Goal: Task Accomplishment & Management: Manage account settings

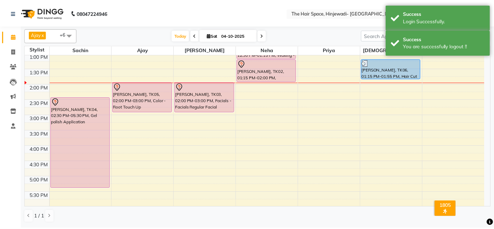
scroll to position [117, 0]
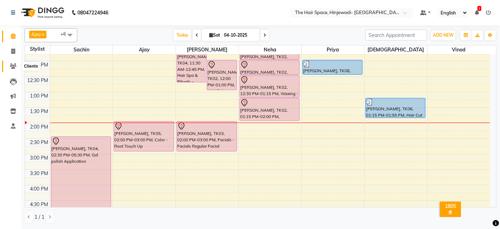
click at [13, 68] on icon at bounding box center [13, 65] width 7 height 5
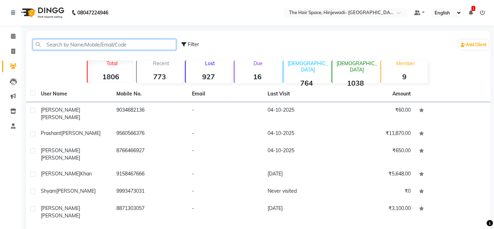
click at [79, 44] on input "text" at bounding box center [104, 44] width 143 height 11
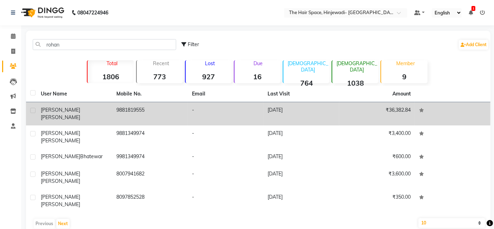
click at [146, 111] on td "9881819555" at bounding box center [150, 113] width 76 height 23
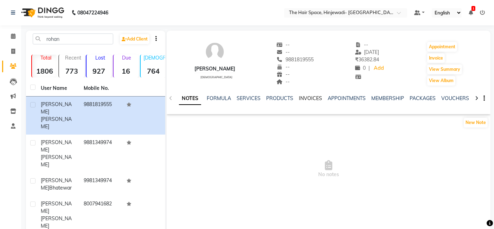
click at [319, 97] on link "INVOICES" at bounding box center [310, 98] width 23 height 6
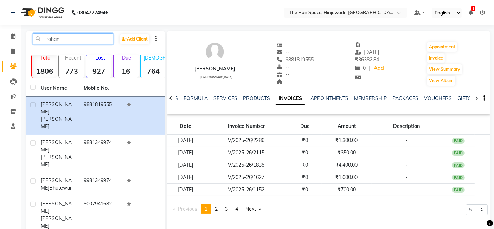
click at [65, 36] on input "rohan" at bounding box center [73, 38] width 81 height 11
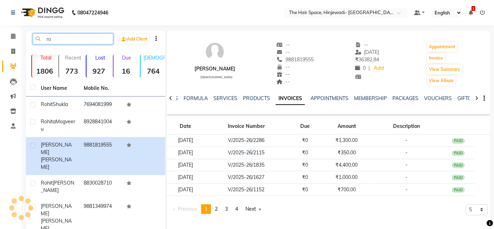
type input "r"
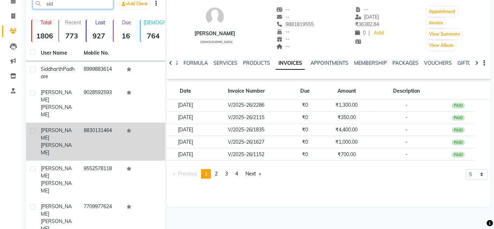
scroll to position [39, 0]
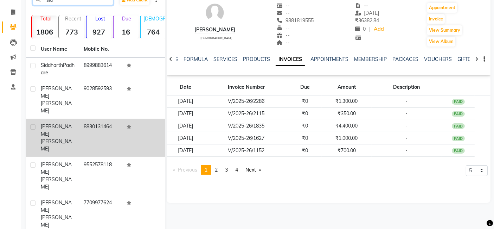
type input "sid"
click at [65, 138] on span "[PERSON_NAME]" at bounding box center [56, 145] width 31 height 14
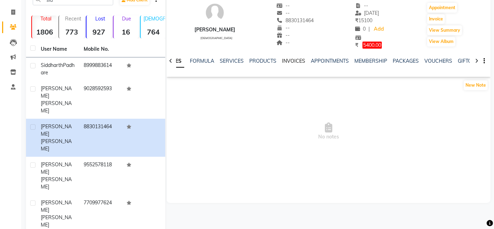
click at [283, 59] on link "INVOICES" at bounding box center [293, 61] width 23 height 6
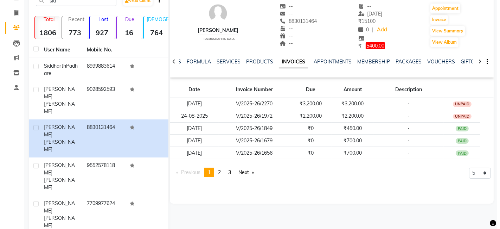
scroll to position [39, 0]
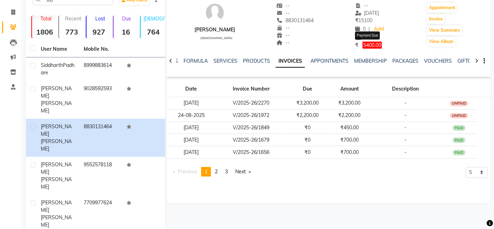
click at [372, 45] on span "5400.00" at bounding box center [372, 44] width 19 height 7
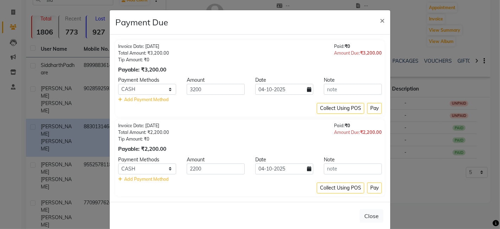
click at [370, 109] on button "Pay" at bounding box center [374, 108] width 15 height 11
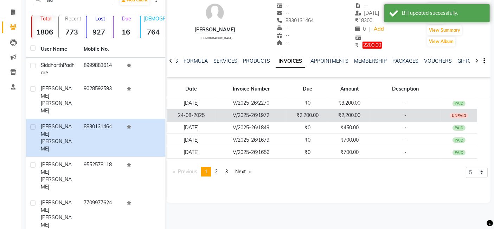
click at [309, 116] on td "₹2,200.00" at bounding box center [308, 115] width 42 height 12
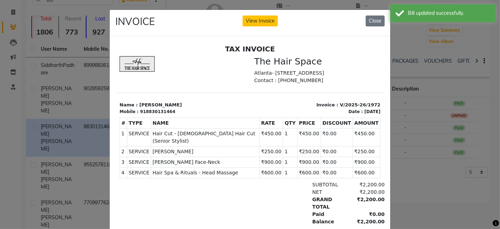
scroll to position [0, 0]
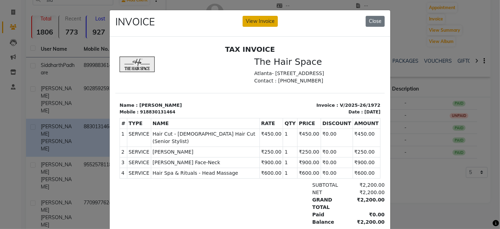
click at [261, 23] on button "View Invoice" at bounding box center [260, 21] width 35 height 11
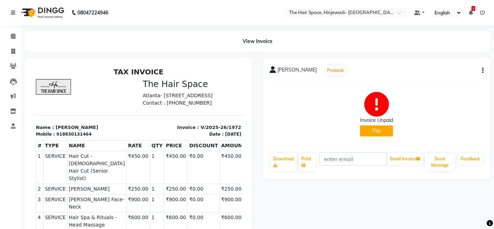
scroll to position [80, 0]
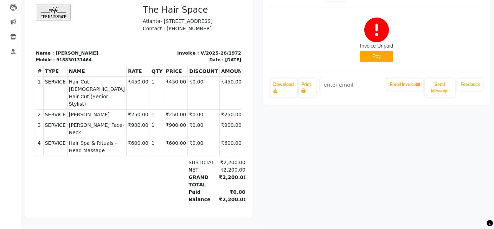
click at [382, 51] on button "Pay" at bounding box center [376, 56] width 33 height 11
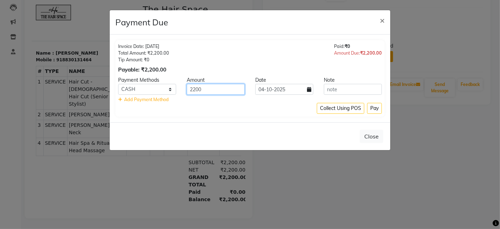
click at [218, 89] on input "2200" at bounding box center [216, 89] width 58 height 11
type input "2"
type input "1800"
click at [375, 107] on button "Pay" at bounding box center [374, 108] width 15 height 11
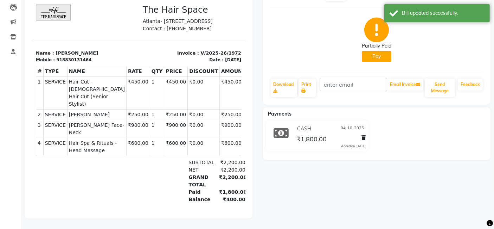
scroll to position [0, 0]
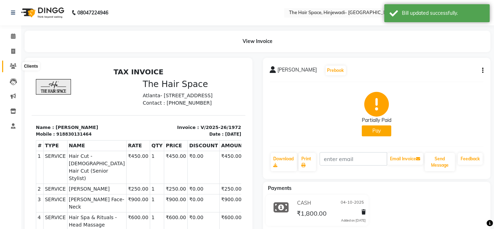
click at [12, 64] on icon at bounding box center [13, 65] width 7 height 5
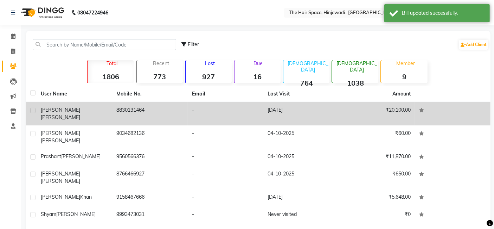
click at [60, 106] on div "[PERSON_NAME]" at bounding box center [74, 113] width 67 height 15
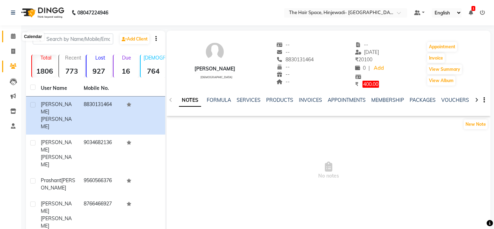
click at [13, 36] on icon at bounding box center [13, 35] width 5 height 5
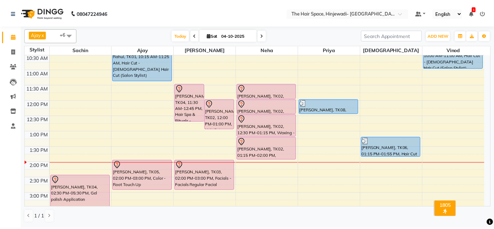
scroll to position [39, 0]
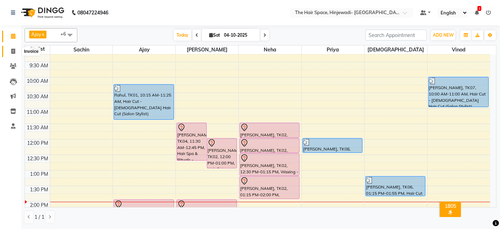
click at [14, 50] on icon at bounding box center [13, 51] width 4 height 5
select select "service"
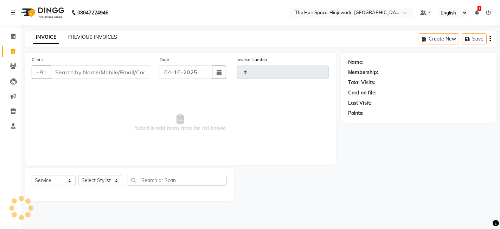
type input "2604"
select select "6697"
click at [84, 38] on link "PREVIOUS INVOICES" at bounding box center [93, 37] width 50 height 6
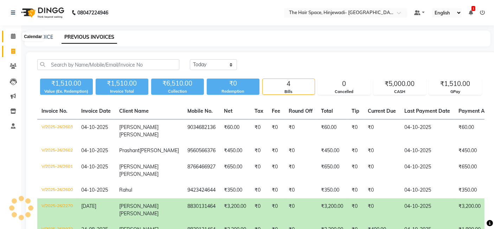
click at [13, 36] on icon at bounding box center [13, 35] width 5 height 5
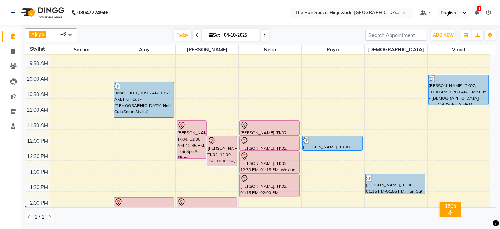
scroll to position [39, 0]
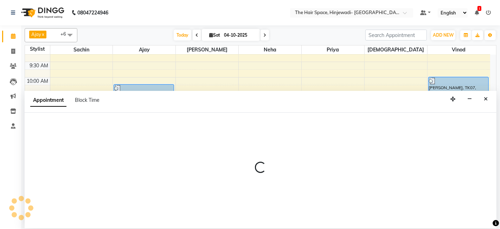
select select "84667"
select select "tentative"
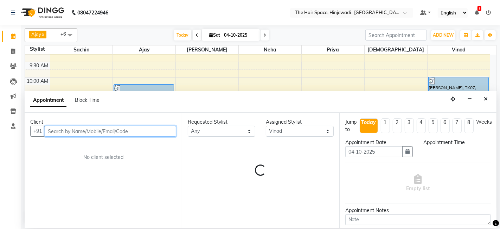
select select "675"
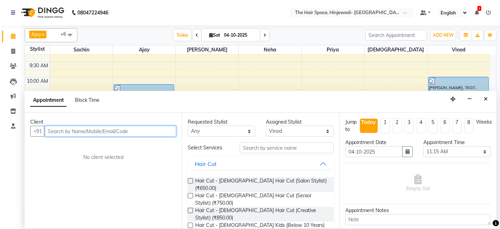
click at [99, 132] on input "text" at bounding box center [111, 131] width 132 height 11
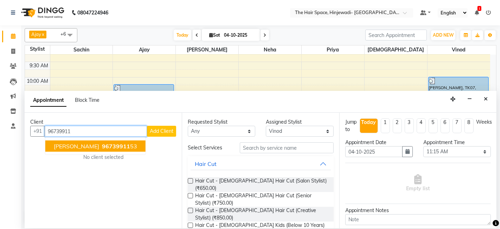
click at [130, 143] on span "96739911" at bounding box center [116, 145] width 28 height 7
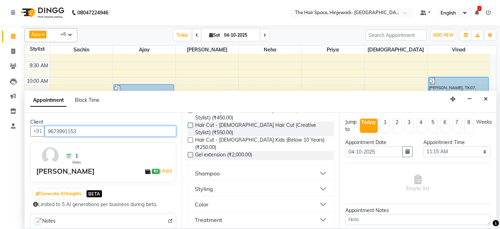
scroll to position [156, 0]
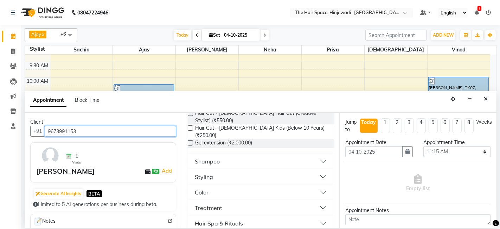
type input "9673991153"
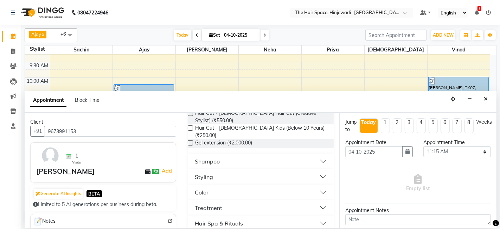
click at [228, 170] on button "Styling" at bounding box center [261, 176] width 140 height 13
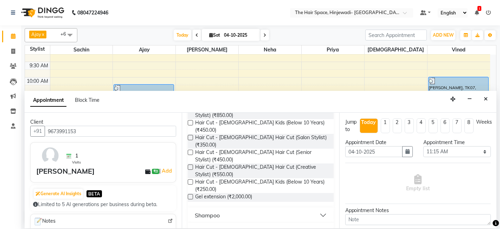
scroll to position [78, 0]
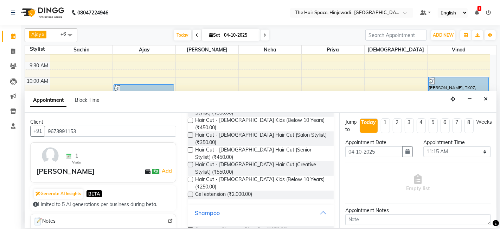
scroll to position [117, 0]
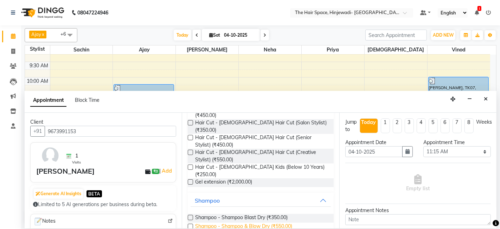
click at [244, 222] on span "Shampoo - Shampoo & Blow Dry (₹550.00)" at bounding box center [243, 226] width 97 height 9
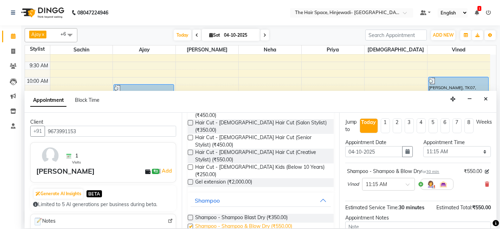
checkbox input "false"
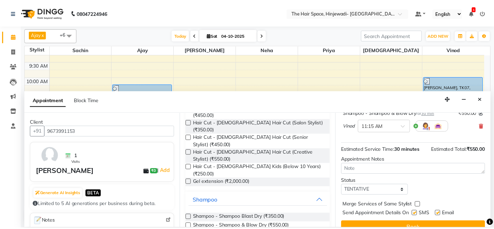
scroll to position [69, 0]
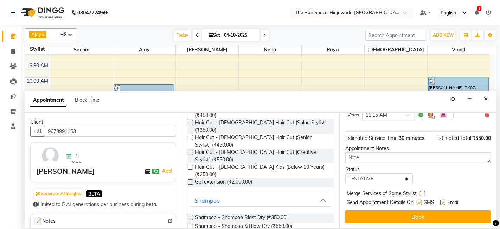
click at [421, 200] on label at bounding box center [419, 201] width 5 height 5
click at [421, 200] on input "checkbox" at bounding box center [419, 202] width 5 height 5
checkbox input "false"
click at [442, 200] on label at bounding box center [442, 201] width 5 height 5
click at [442, 200] on input "checkbox" at bounding box center [442, 202] width 5 height 5
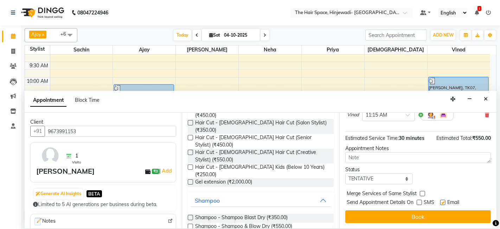
checkbox input "false"
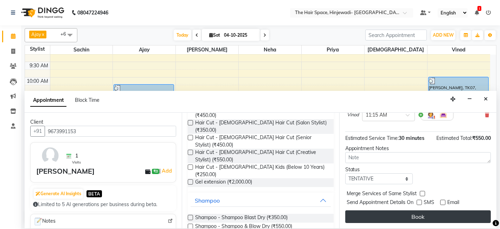
click at [444, 213] on button "Book" at bounding box center [418, 216] width 146 height 13
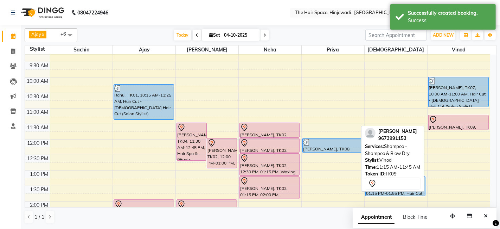
click at [441, 121] on div at bounding box center [458, 119] width 59 height 8
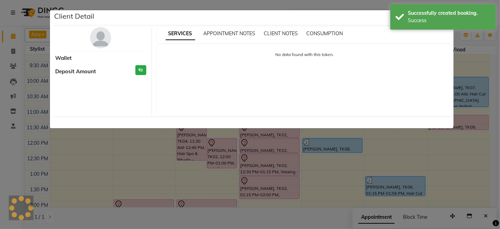
select select "7"
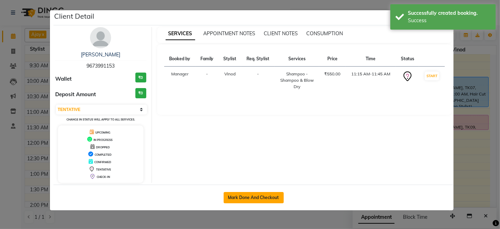
click at [247, 197] on button "Mark Done And Checkout" at bounding box center [254, 197] width 60 height 11
select select "service"
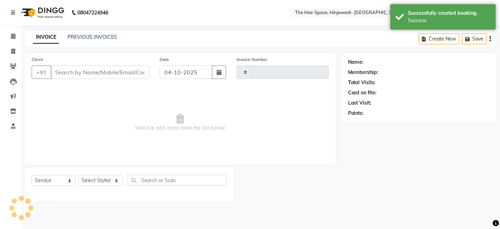
type input "2604"
select select "6697"
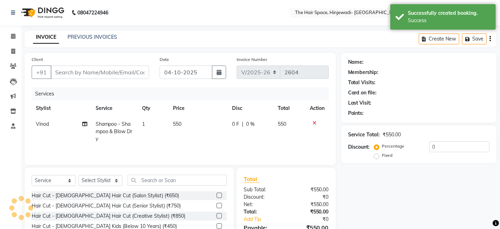
type input "9673991153"
select select "84667"
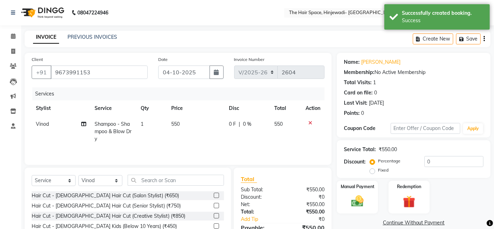
click at [185, 121] on td "550" at bounding box center [196, 131] width 58 height 31
select select "84667"
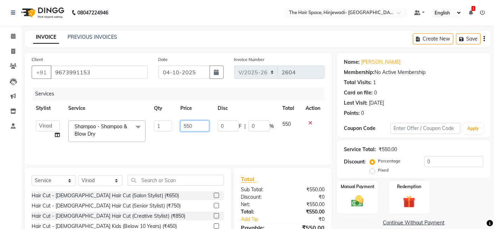
click at [201, 125] on input "550" at bounding box center [194, 125] width 29 height 11
type input "5"
type input "350"
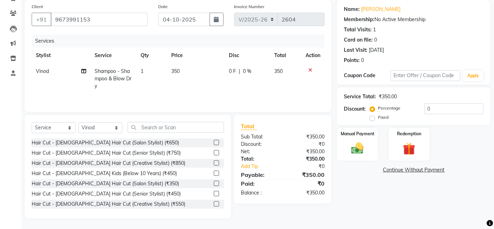
click at [339, 198] on div "Name: [PERSON_NAME] Coupon Membership: No Active Membership Total Visits: 1 Car…" at bounding box center [416, 109] width 159 height 218
click at [361, 137] on div "Manual Payment" at bounding box center [357, 144] width 43 height 34
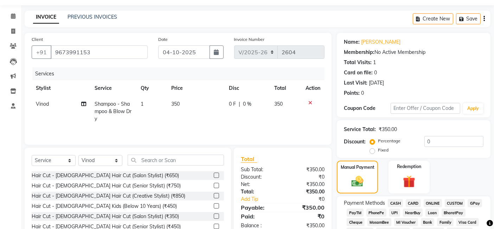
scroll to position [78, 0]
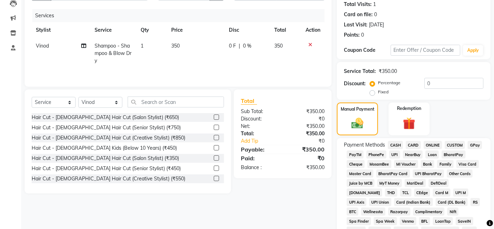
click at [476, 144] on span "GPay" at bounding box center [475, 145] width 14 height 8
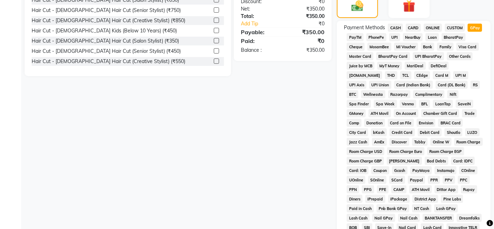
scroll to position [292, 0]
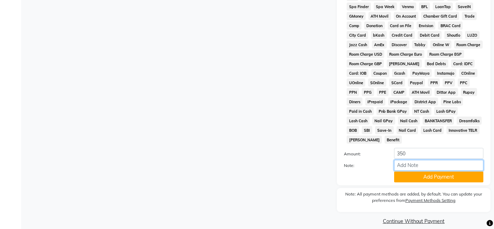
click at [429, 160] on input "Note:" at bounding box center [438, 165] width 89 height 11
type input "Without Shampoo"
click at [448, 171] on button "Add Payment" at bounding box center [438, 176] width 89 height 11
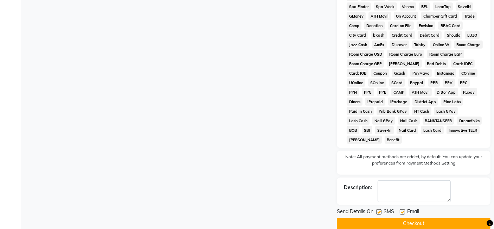
drag, startPoint x: 377, startPoint y: 203, endPoint x: 392, endPoint y: 202, distance: 14.5
click at [378, 209] on label at bounding box center [378, 211] width 5 height 5
click at [378, 210] on input "checkbox" at bounding box center [378, 212] width 5 height 5
checkbox input "false"
click at [405, 209] on label at bounding box center [402, 211] width 5 height 5
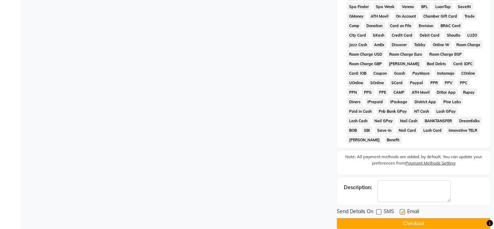
click at [404, 210] on input "checkbox" at bounding box center [402, 212] width 5 height 5
checkbox input "false"
click at [405, 218] on button "Checkout" at bounding box center [414, 223] width 154 height 11
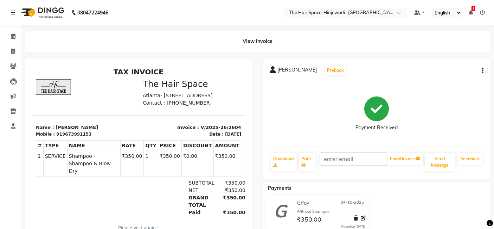
click at [292, 90] on div "Payment Received" at bounding box center [377, 114] width 214 height 53
click at [10, 38] on span at bounding box center [13, 36] width 12 height 8
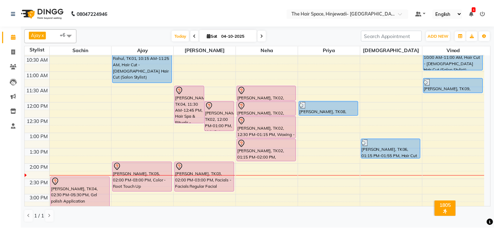
scroll to position [78, 0]
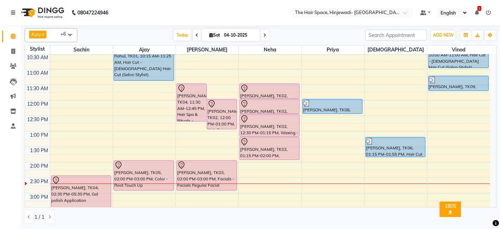
click at [264, 198] on div "8:00 AM 8:30 AM 9:00 AM 9:30 AM 10:00 AM 10:30 AM 11:00 AM 11:30 AM 12:00 PM 12…" at bounding box center [257, 208] width 465 height 464
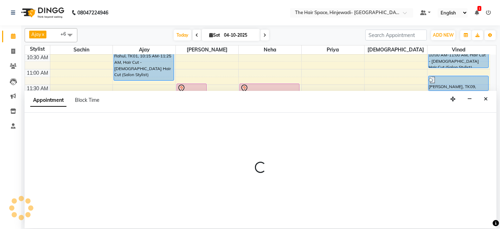
select select "78024"
select select "tentative"
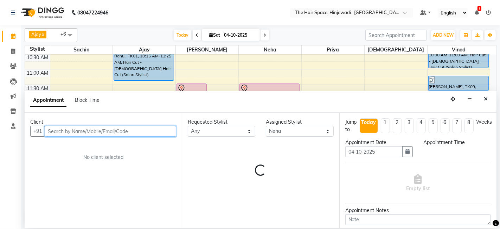
select select "915"
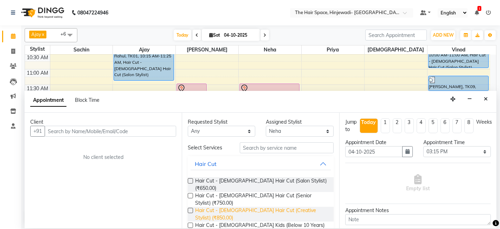
click at [264, 206] on span "Hair Cut - [DEMOGRAPHIC_DATA] Hair Cut (Creative Stylist) (₹850.00)" at bounding box center [261, 213] width 133 height 15
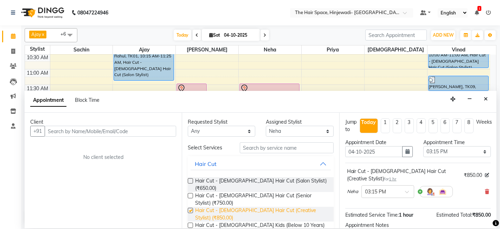
checkbox input "false"
click at [488, 98] on button "Close" at bounding box center [486, 99] width 10 height 11
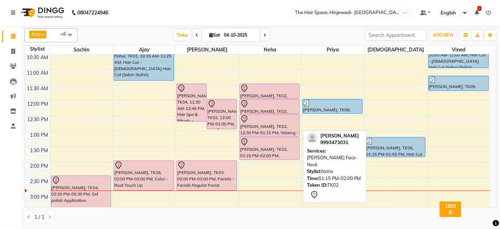
click at [255, 147] on div "[PERSON_NAME], TK02, 01:15 PM-02:00 PM, [PERSON_NAME] Face-Neck" at bounding box center [269, 148] width 59 height 22
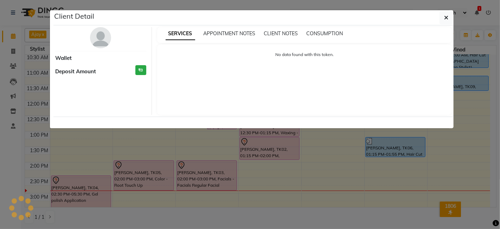
select select "7"
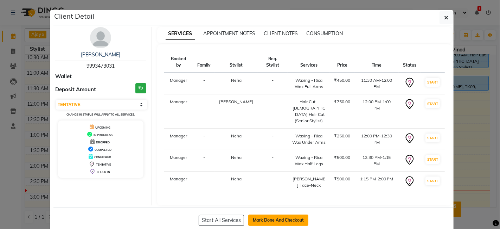
click at [263, 214] on button "Mark Done And Checkout" at bounding box center [278, 219] width 60 height 11
select select "6697"
select select "service"
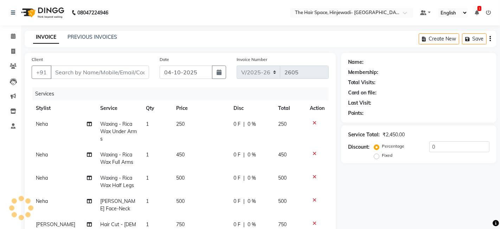
type input "9993473031"
select select "62842"
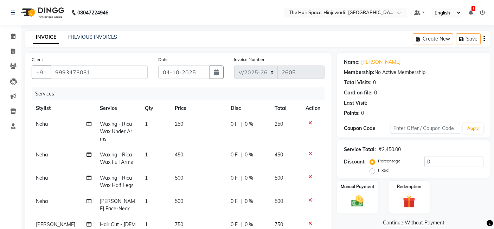
scroll to position [117, 0]
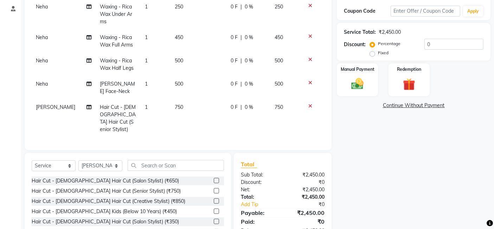
click at [179, 107] on span "750" at bounding box center [179, 107] width 8 height 6
select select "62842"
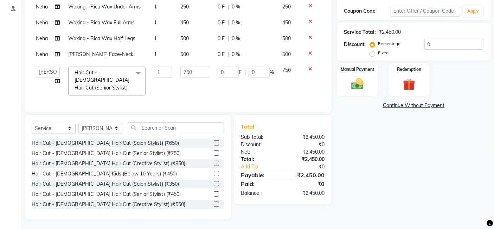
scroll to position [116, 0]
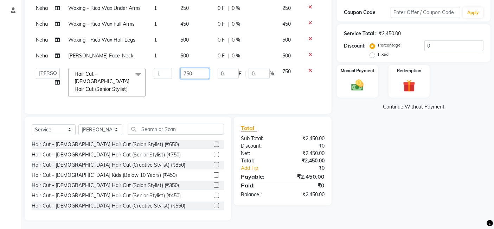
click at [192, 71] on input "750" at bounding box center [194, 73] width 29 height 11
type input "7"
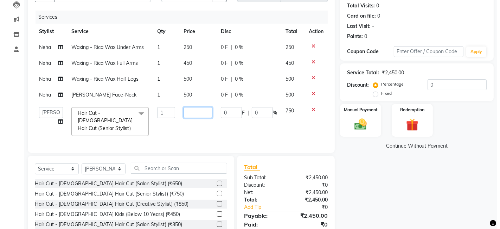
scroll to position [0, 0]
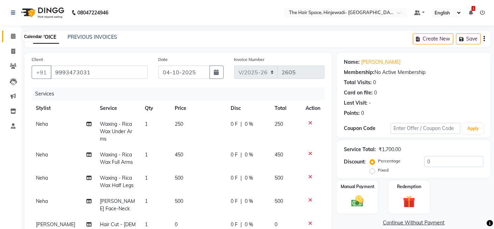
click at [13, 38] on icon at bounding box center [13, 35] width 5 height 5
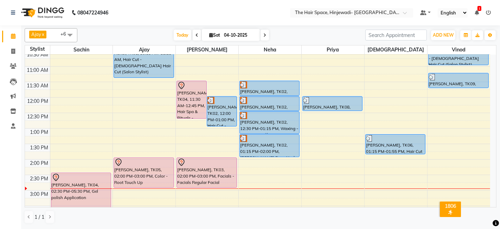
scroll to position [39, 0]
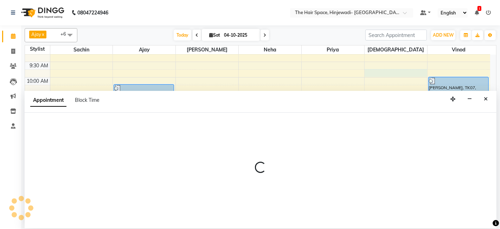
select select "84666"
select select "585"
select select "tentative"
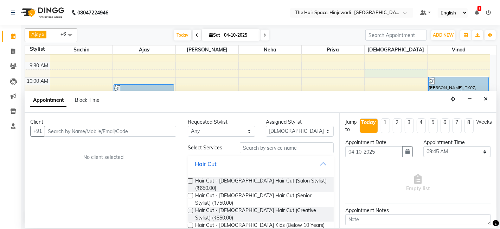
click at [169, 129] on input "text" at bounding box center [111, 131] width 132 height 11
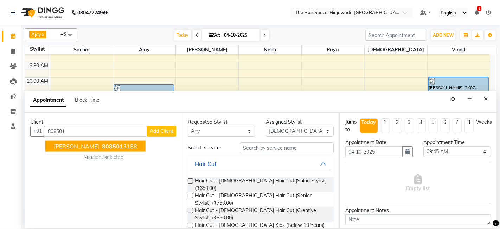
click at [123, 145] on ngb-highlight "808501 3188" at bounding box center [119, 145] width 37 height 7
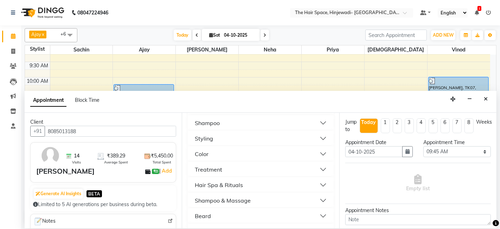
scroll to position [195, 0]
type input "8085013188"
click at [201, 211] on div "Beard" at bounding box center [203, 215] width 16 height 8
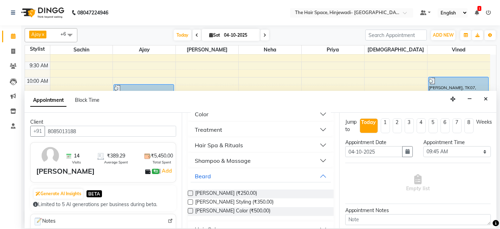
click at [190, 190] on label at bounding box center [190, 192] width 5 height 5
click at [190, 191] on input "checkbox" at bounding box center [190, 193] width 5 height 5
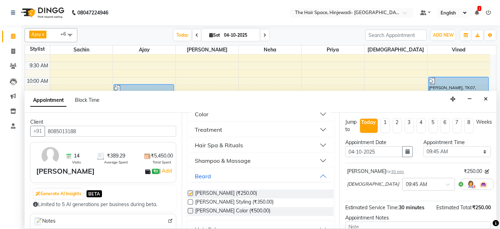
checkbox input "false"
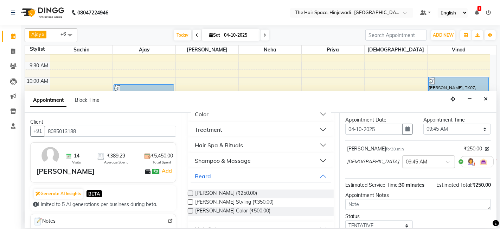
scroll to position [69, 0]
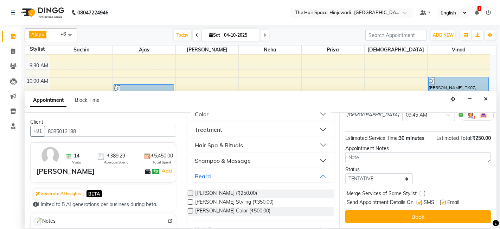
click at [419, 200] on label at bounding box center [419, 201] width 5 height 5
click at [419, 200] on input "checkbox" at bounding box center [419, 202] width 5 height 5
checkbox input "false"
click at [444, 200] on label at bounding box center [442, 201] width 5 height 5
click at [444, 200] on input "checkbox" at bounding box center [442, 202] width 5 height 5
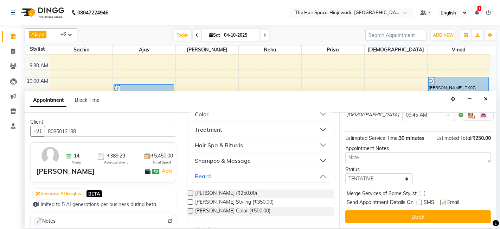
checkbox input "false"
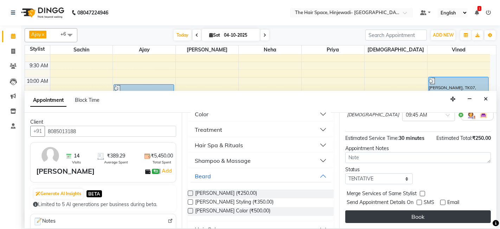
click at [442, 212] on button "Book" at bounding box center [418, 216] width 146 height 13
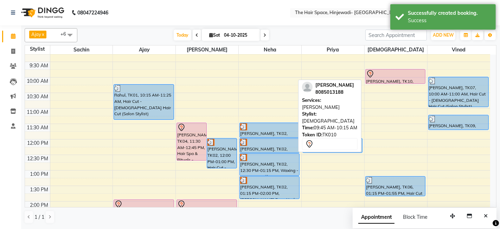
click at [392, 75] on div at bounding box center [395, 74] width 59 height 8
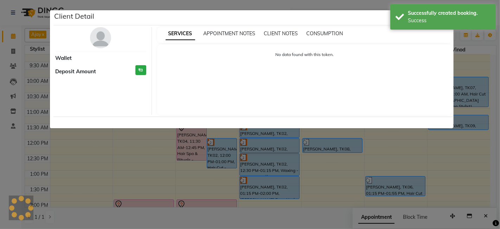
select select "7"
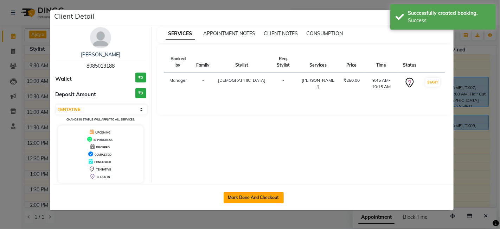
click at [249, 195] on button "Mark Done And Checkout" at bounding box center [254, 197] width 60 height 11
select select "service"
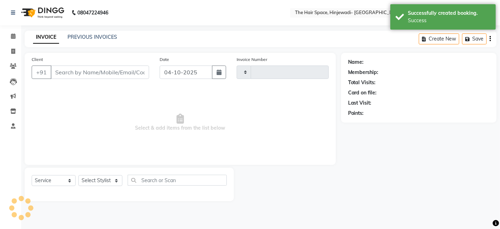
type input "2605"
select select "6697"
type input "8085013188"
select select "84666"
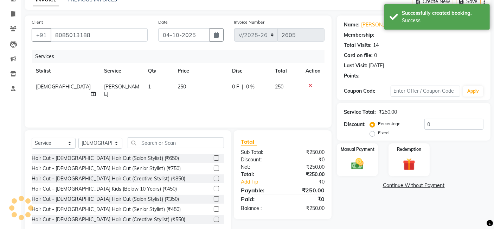
scroll to position [53, 0]
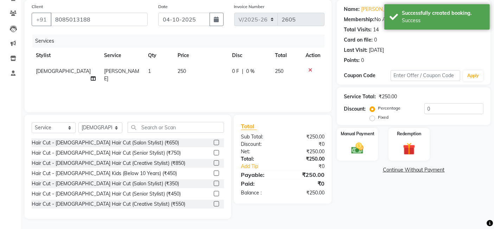
click at [358, 177] on div "Name: [PERSON_NAME] Membership: No Active Membership Total Visits: 14 Card on f…" at bounding box center [416, 109] width 159 height 218
click at [357, 138] on div "Manual Payment" at bounding box center [357, 144] width 43 height 34
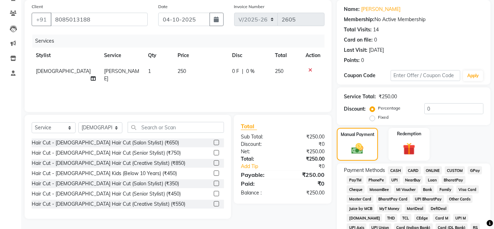
click at [475, 168] on span "GPay" at bounding box center [475, 170] width 14 height 8
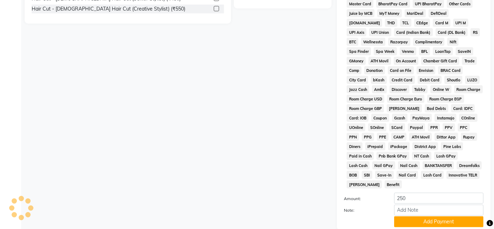
scroll to position [248, 0]
click at [455, 216] on button "Add Payment" at bounding box center [438, 221] width 89 height 11
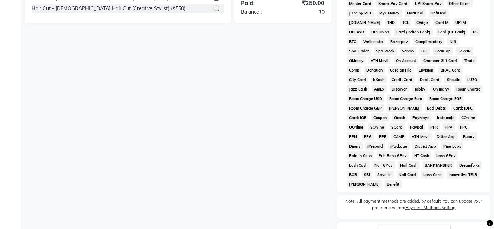
scroll to position [295, 0]
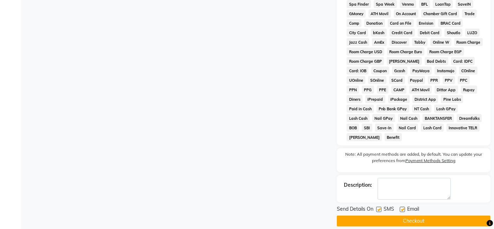
click at [379, 206] on label at bounding box center [378, 208] width 5 height 5
click at [379, 207] on input "checkbox" at bounding box center [378, 209] width 5 height 5
checkbox input "false"
drag, startPoint x: 401, startPoint y: 200, endPoint x: 401, endPoint y: 206, distance: 6.3
click at [401, 206] on label at bounding box center [402, 208] width 5 height 5
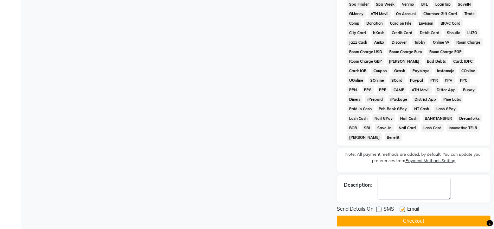
click at [401, 207] on input "checkbox" at bounding box center [402, 209] width 5 height 5
checkbox input "false"
click at [401, 215] on button "Checkout" at bounding box center [414, 220] width 154 height 11
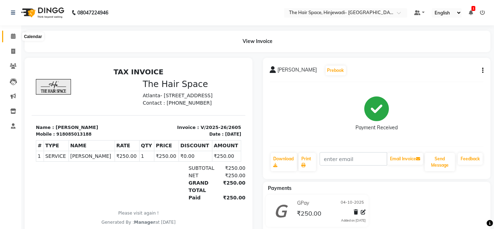
click at [14, 36] on icon at bounding box center [13, 35] width 5 height 5
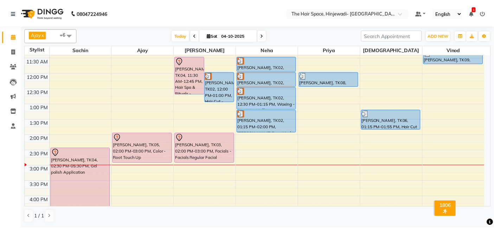
scroll to position [117, 0]
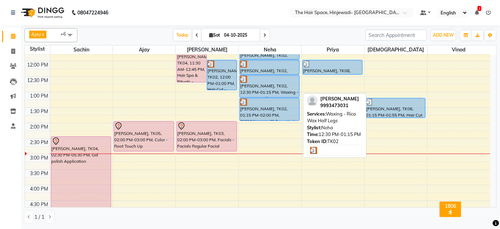
click at [282, 88] on div "[PERSON_NAME], TK02, 12:30 PM-01:15 PM, Waxing - Rica Wax Half Legs" at bounding box center [269, 86] width 59 height 22
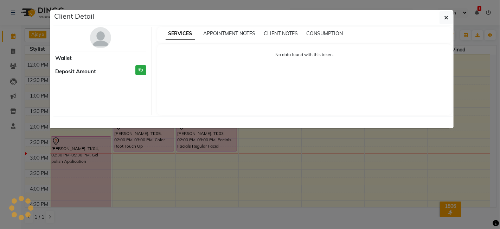
select select "3"
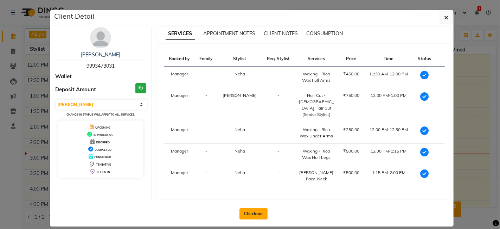
click at [257, 208] on button "Checkout" at bounding box center [253, 213] width 28 height 11
select select "6697"
select select "service"
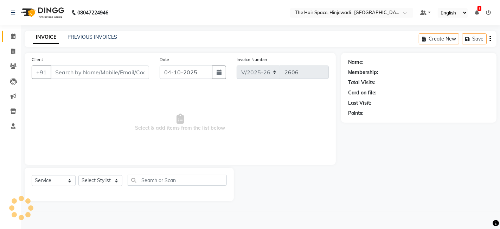
type input "9993473031"
select select "62842"
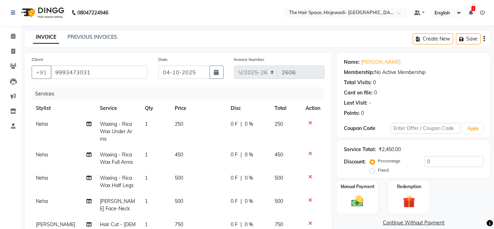
click at [176, 121] on span "250" at bounding box center [179, 124] width 8 height 6
select select "78024"
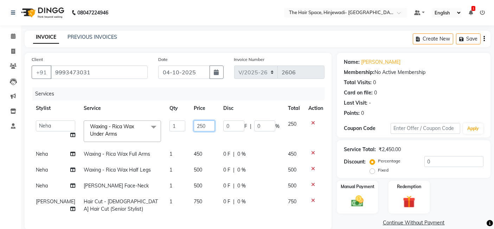
click at [194, 123] on input "250" at bounding box center [204, 125] width 21 height 11
type input "2"
type input "0"
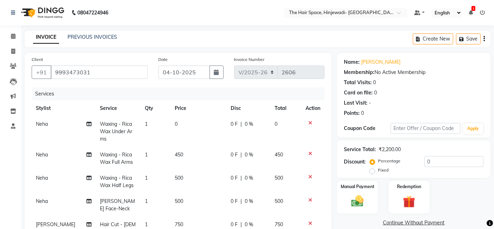
click at [186, 156] on td "450" at bounding box center [199, 158] width 56 height 23
select select "78024"
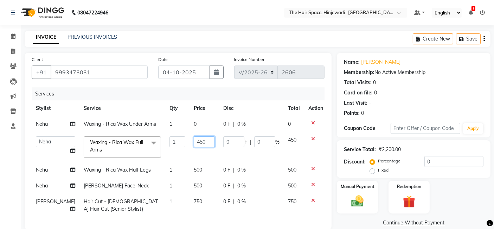
click at [194, 142] on input "450" at bounding box center [204, 141] width 21 height 11
type input "4"
type input "0"
click at [190, 165] on tbody "Neha Waxing - Rica Wax Under Arms 1 0 0 F | 0 % 0 [PERSON_NAME] Jyoti [PERSON_N…" at bounding box center [180, 166] width 296 height 101
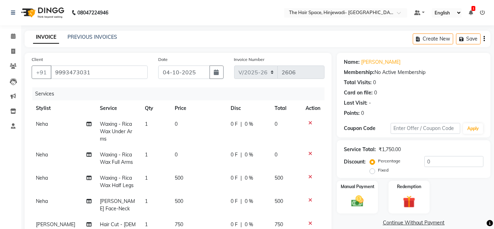
click at [178, 176] on span "500" at bounding box center [179, 177] width 8 height 6
select select "78024"
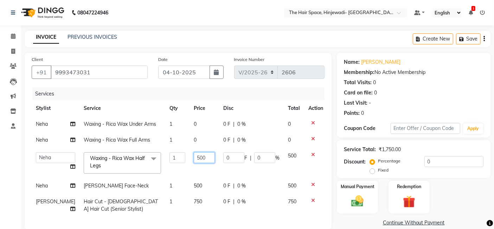
click at [197, 156] on input "500" at bounding box center [204, 157] width 21 height 11
type input "5"
type input "0"
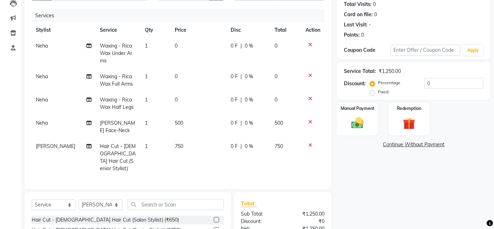
click at [185, 106] on tbody "Neha Waxing - Rica Wax Under Arms 1 0 0 F | 0 % 0 Neha Waxing - Rica Wax Full A…" at bounding box center [178, 107] width 293 height 138
click at [175, 120] on span "500" at bounding box center [179, 123] width 8 height 6
select select "78024"
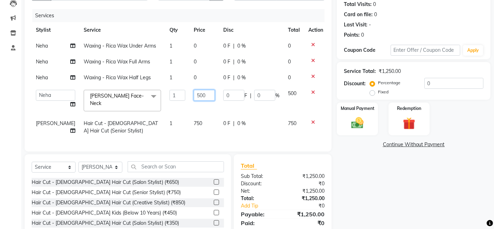
click at [195, 92] on input "500" at bounding box center [204, 95] width 21 height 11
type input "5"
type input "0"
click at [183, 120] on tbody "Neha Waxing - Rica Wax Under Arms 1 0 0 F | 0 % 0 Neha Waxing - Rica Wax Full A…" at bounding box center [180, 88] width 296 height 101
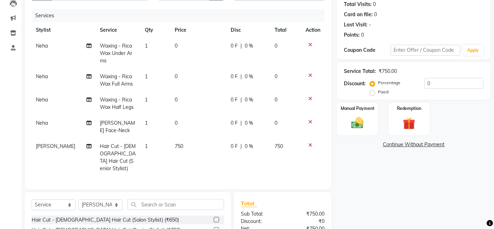
click at [178, 144] on span "750" at bounding box center [179, 146] width 8 height 6
select select "62842"
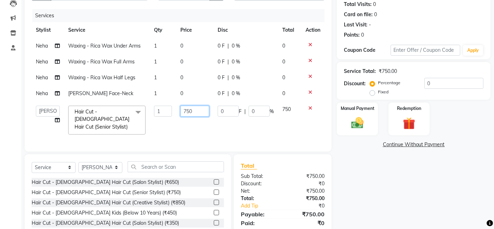
click at [204, 113] on input "750" at bounding box center [194, 110] width 29 height 11
type input "7"
type input "0"
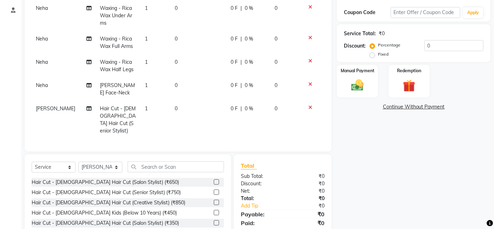
click at [210, 93] on div "Services Stylist Service Qty Price Disc Total Action Neha Waxing - Rica Wax Und…" at bounding box center [178, 58] width 293 height 173
click at [116, 164] on select "Select Stylist [PERSON_NAME] Jyoti [PERSON_NAME] Manager [PERSON_NAME] Priya Sa…" at bounding box center [100, 166] width 44 height 11
select select "78024"
click at [78, 161] on select "Select Stylist [PERSON_NAME] Jyoti [PERSON_NAME] Manager [PERSON_NAME] Priya Sa…" at bounding box center [100, 166] width 44 height 11
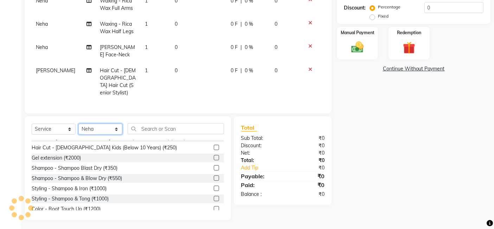
scroll to position [78, 0]
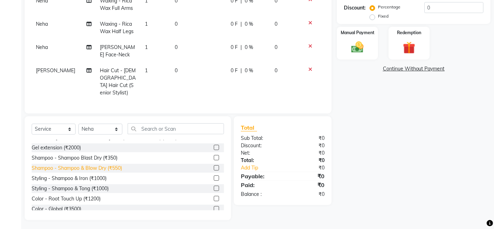
click at [104, 166] on div "Shampoo - Shampoo & Blow Dry (₹550)" at bounding box center [77, 167] width 90 height 7
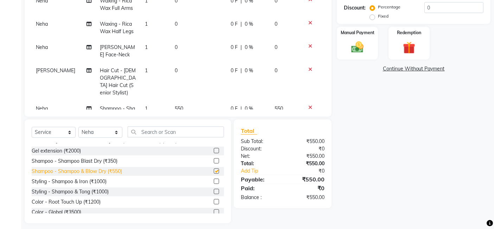
checkbox input "false"
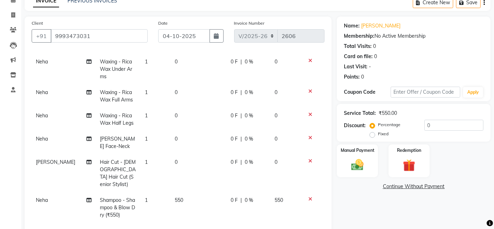
scroll to position [154, 0]
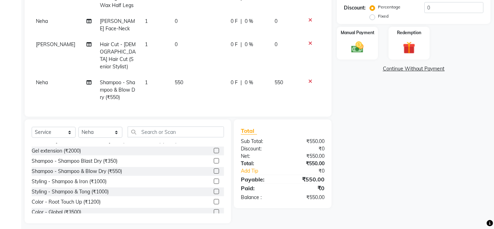
click at [179, 75] on td "550" at bounding box center [199, 90] width 56 height 31
select select "78024"
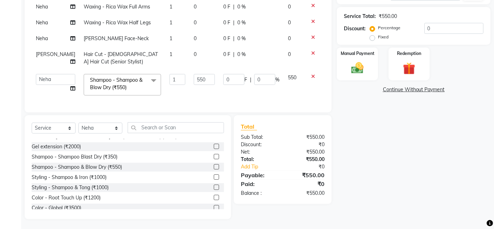
scroll to position [139, 0]
click at [197, 74] on input "550" at bounding box center [204, 78] width 21 height 11
type input "5"
type input "350"
click at [406, 175] on div "Name: [PERSON_NAME] Membership: No Active Membership Total Visits: 0 Card on fi…" at bounding box center [416, 68] width 159 height 299
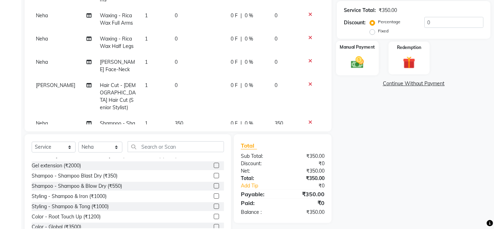
click at [372, 58] on div "Manual Payment" at bounding box center [357, 58] width 43 height 34
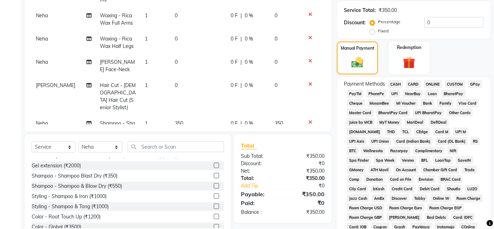
click at [470, 81] on span "GPay" at bounding box center [475, 84] width 14 height 8
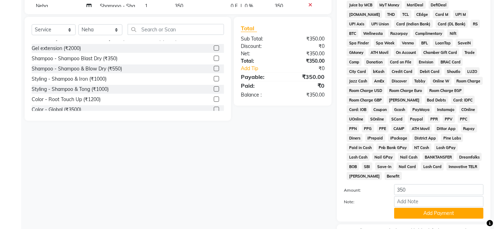
scroll to position [292, 0]
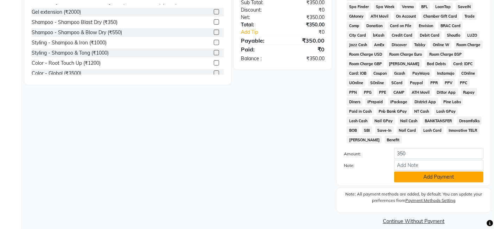
click at [437, 171] on button "Add Payment" at bounding box center [438, 176] width 89 height 11
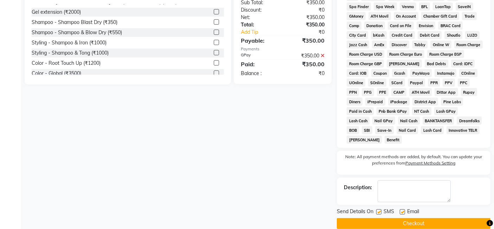
scroll to position [295, 0]
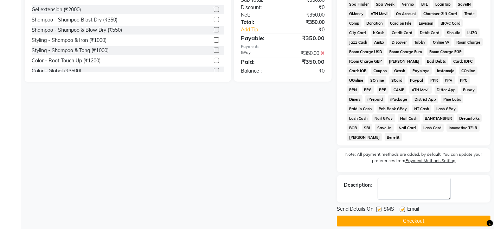
click at [380, 206] on label at bounding box center [378, 208] width 5 height 5
click at [380, 207] on input "checkbox" at bounding box center [378, 209] width 5 height 5
checkbox input "false"
click at [401, 206] on label at bounding box center [402, 208] width 5 height 5
click at [401, 207] on input "checkbox" at bounding box center [402, 209] width 5 height 5
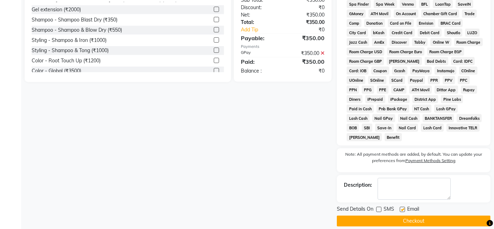
checkbox input "false"
click at [404, 215] on button "Checkout" at bounding box center [414, 220] width 154 height 11
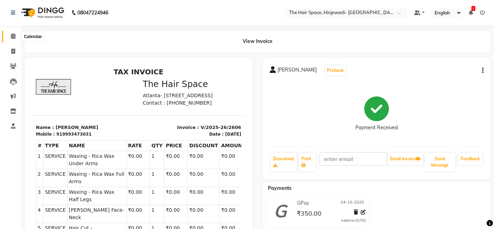
click at [17, 35] on span at bounding box center [13, 36] width 12 height 8
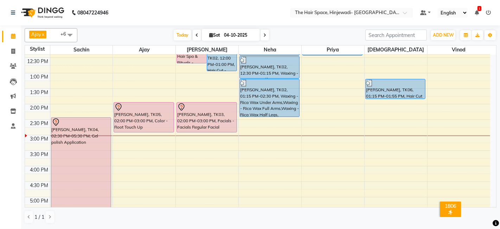
scroll to position [97, 0]
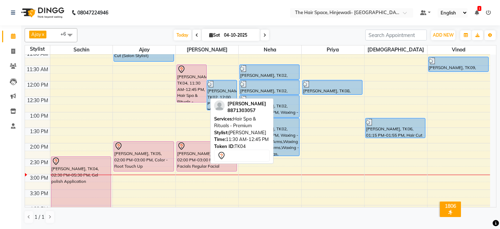
click at [183, 75] on div "[PERSON_NAME], TK04, 11:30 AM-12:45 PM, Hair Spa & Rituals - Premium" at bounding box center [192, 83] width 30 height 37
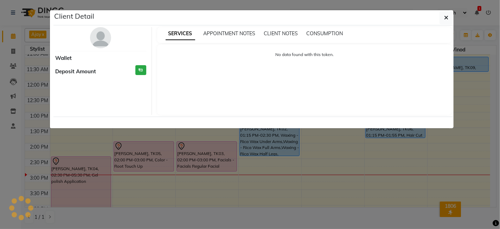
select select "7"
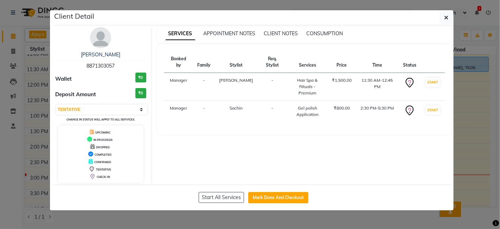
click at [106, 38] on img at bounding box center [100, 37] width 21 height 21
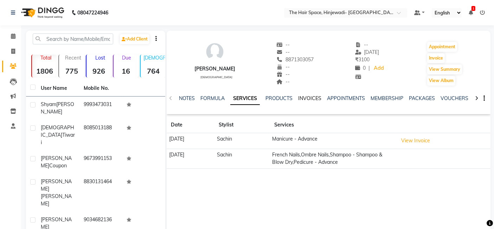
click at [303, 96] on link "INVOICES" at bounding box center [309, 98] width 23 height 6
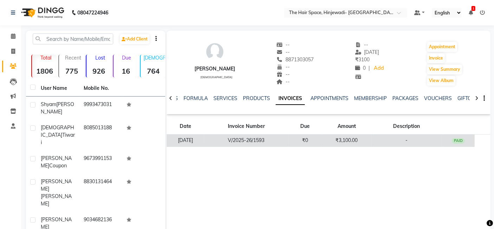
click at [288, 138] on td "V/2025-26/1593" at bounding box center [246, 140] width 84 height 12
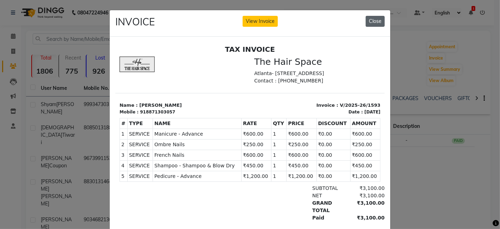
click at [367, 25] on button "Close" at bounding box center [375, 21] width 19 height 11
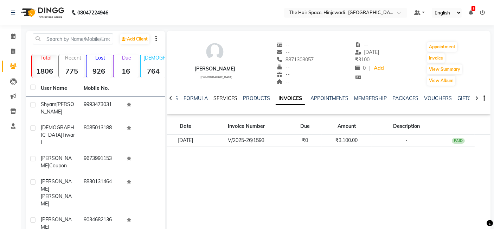
click at [229, 96] on link "SERVICES" at bounding box center [225, 98] width 24 height 6
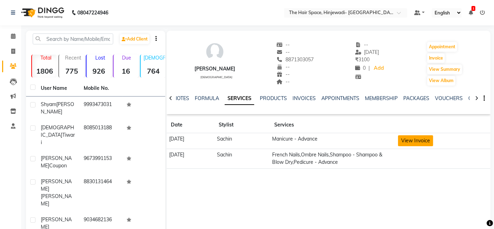
click at [420, 140] on button "View Invoice" at bounding box center [415, 140] width 35 height 11
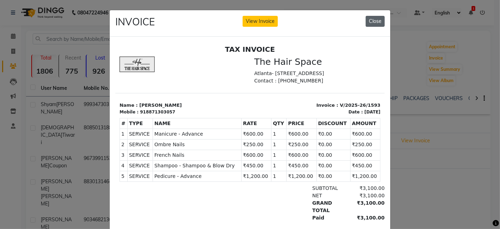
click at [374, 18] on button "Close" at bounding box center [375, 21] width 19 height 11
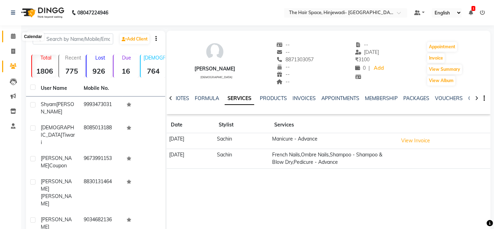
click at [14, 35] on icon at bounding box center [13, 35] width 5 height 5
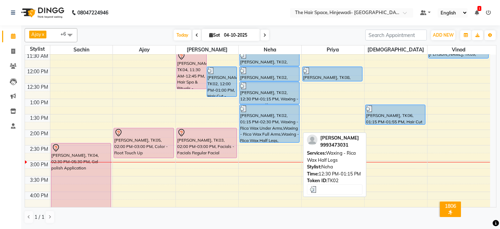
scroll to position [117, 0]
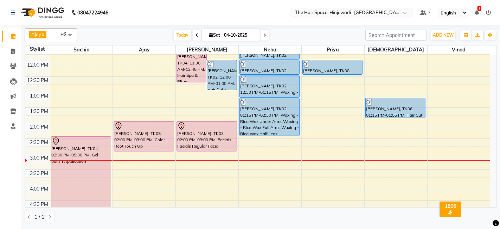
click at [265, 36] on span at bounding box center [265, 35] width 8 height 11
type input "05-10-2025"
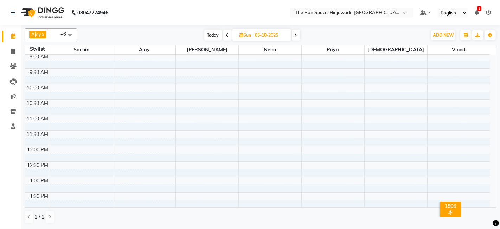
scroll to position [0, 0]
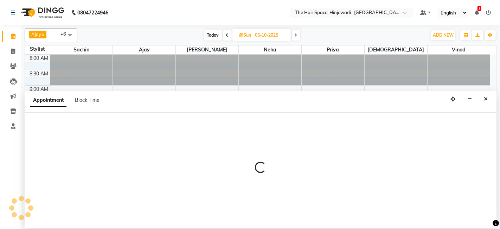
select select "52136"
select select "tentative"
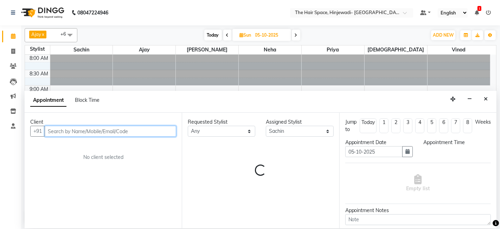
select select "630"
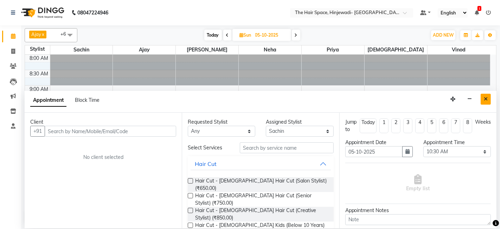
click at [485, 97] on icon "Close" at bounding box center [486, 98] width 4 height 5
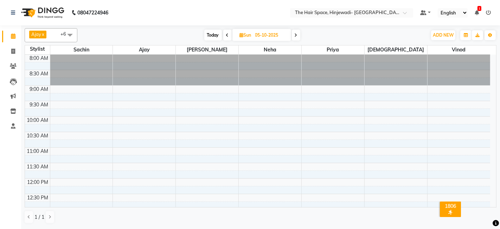
select select "52136"
select select "tentative"
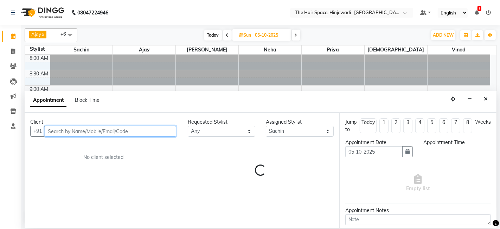
select select "690"
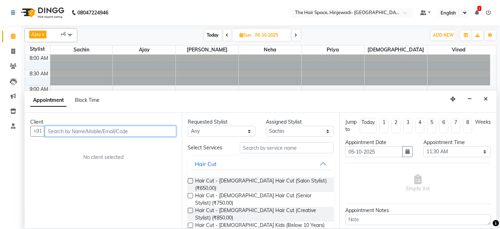
click at [97, 130] on input "text" at bounding box center [111, 131] width 132 height 11
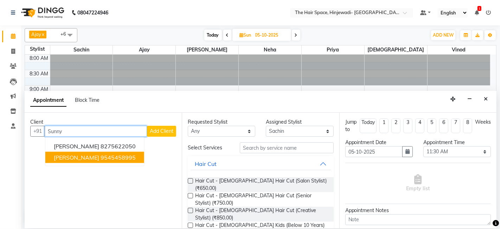
click at [82, 159] on span "[PERSON_NAME]" at bounding box center [76, 157] width 45 height 7
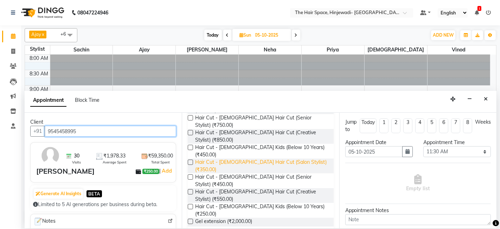
scroll to position [78, 0]
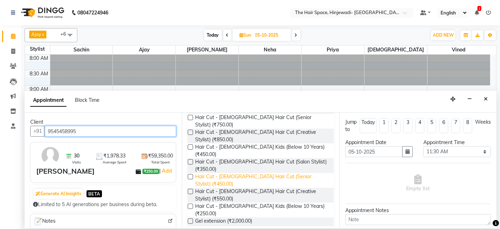
type input "9545458995"
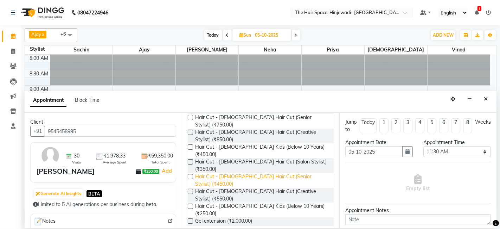
click at [243, 173] on span "Hair Cut - [DEMOGRAPHIC_DATA] Hair Cut (Senior Stylist) (₹450.00)" at bounding box center [261, 180] width 133 height 15
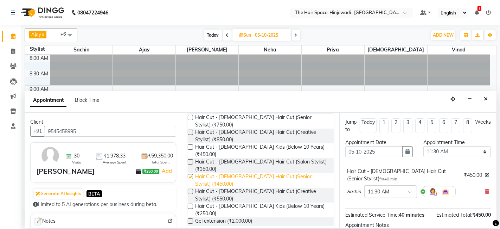
checkbox input "false"
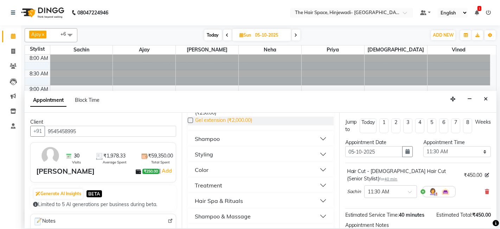
scroll to position [195, 0]
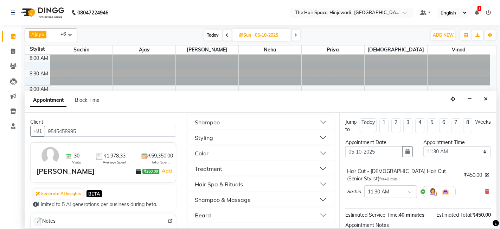
click at [245, 209] on button "Beard" at bounding box center [261, 215] width 140 height 13
click at [240, 228] on span "[PERSON_NAME] (₹250.00)" at bounding box center [226, 232] width 62 height 9
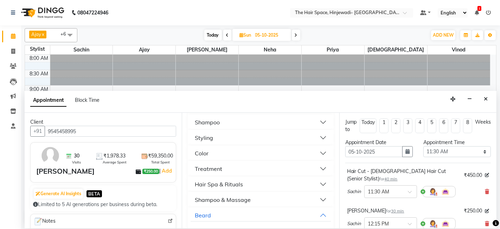
checkbox input "false"
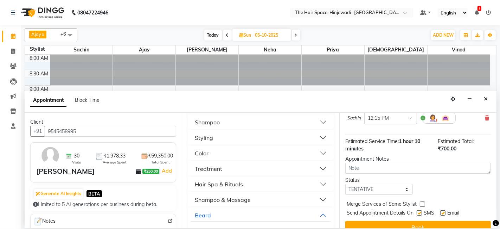
scroll to position [116, 0]
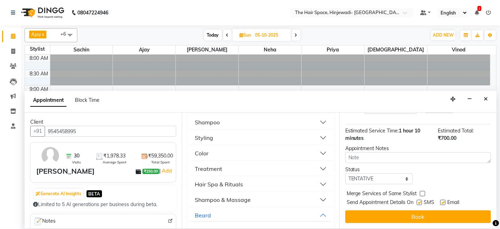
click at [443, 199] on label at bounding box center [442, 201] width 5 height 5
click at [443, 200] on input "checkbox" at bounding box center [442, 202] width 5 height 5
checkbox input "false"
click at [417, 200] on div at bounding box center [419, 203] width 5 height 7
click at [419, 202] on label at bounding box center [419, 201] width 5 height 5
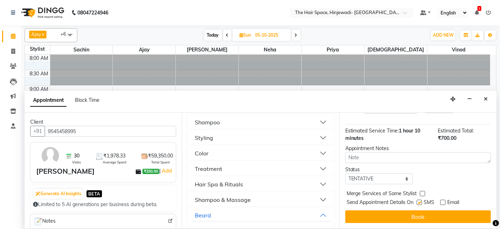
click at [419, 202] on input "checkbox" at bounding box center [419, 202] width 5 height 5
checkbox input "false"
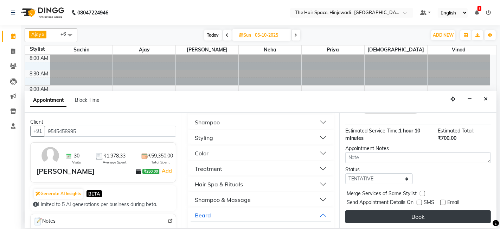
click at [418, 214] on button "Book" at bounding box center [418, 216] width 146 height 13
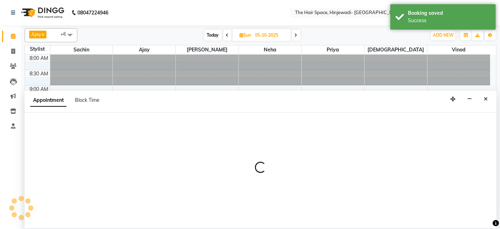
select select "52136"
select select "630"
select select "tentative"
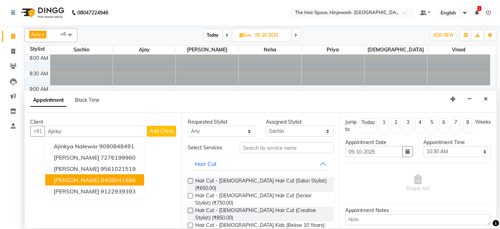
click at [83, 176] on span "[PERSON_NAME]" at bounding box center [76, 179] width 45 height 7
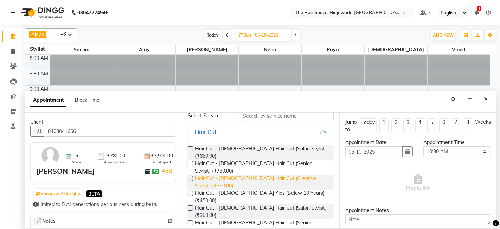
scroll to position [39, 0]
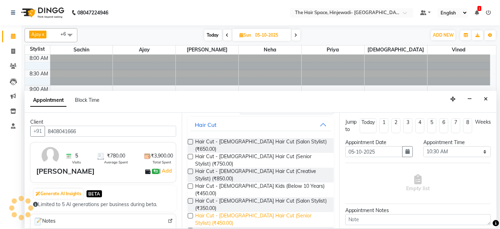
type input "8408041666"
click at [263, 212] on span "Hair Cut - [DEMOGRAPHIC_DATA] Hair Cut (Senior Stylist) (₹450.00)" at bounding box center [261, 219] width 133 height 15
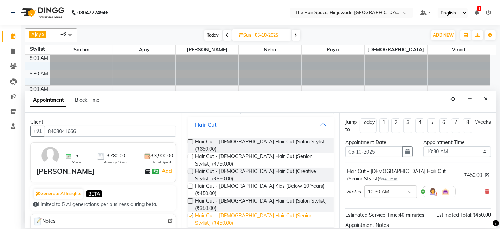
checkbox input "false"
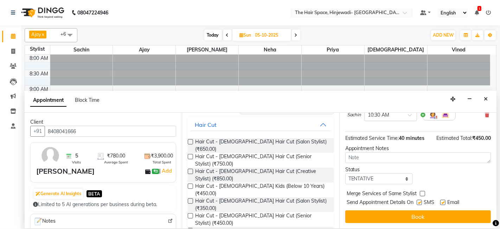
click at [417, 201] on label at bounding box center [419, 201] width 5 height 5
click at [417, 201] on input "checkbox" at bounding box center [419, 202] width 5 height 5
checkbox input "false"
click at [443, 203] on label at bounding box center [442, 201] width 5 height 5
click at [443, 203] on input "checkbox" at bounding box center [442, 202] width 5 height 5
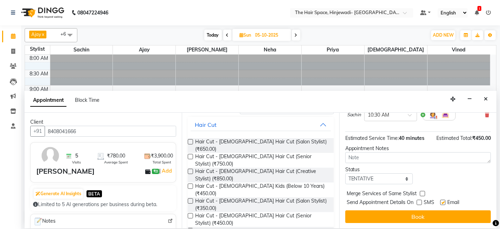
checkbox input "false"
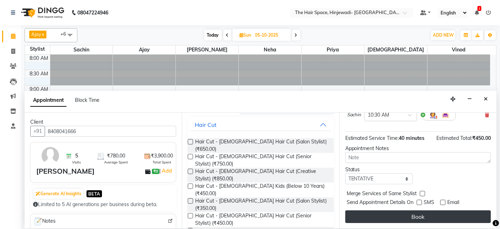
click at [443, 213] on button "Book" at bounding box center [418, 216] width 146 height 13
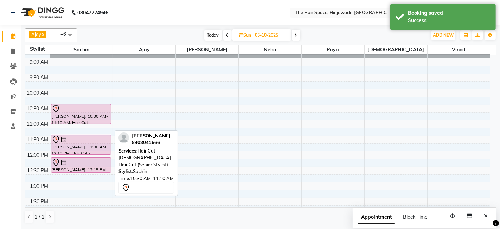
scroll to position [39, 0]
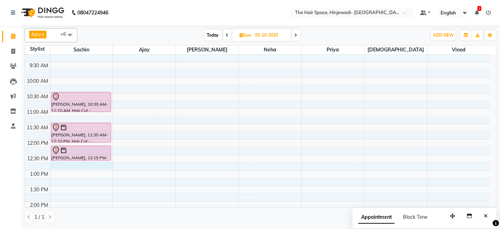
select select "52136"
select select "tentative"
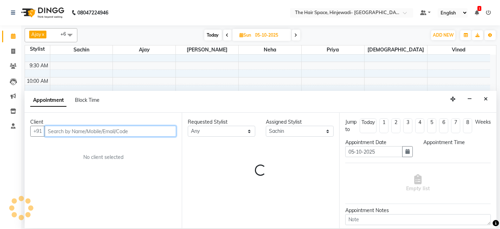
select select "765"
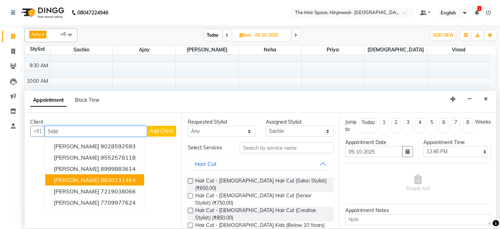
click at [63, 179] on span "[PERSON_NAME]" at bounding box center [76, 179] width 45 height 7
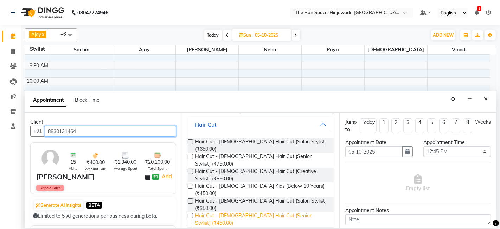
type input "8830131464"
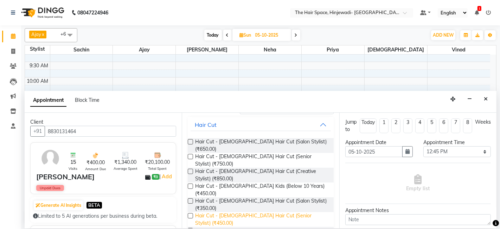
click at [269, 212] on span "Hair Cut - [DEMOGRAPHIC_DATA] Hair Cut (Senior Stylist) (₹450.00)" at bounding box center [261, 219] width 133 height 15
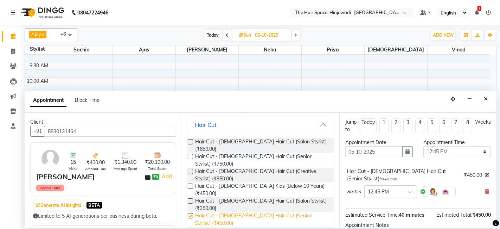
checkbox input "false"
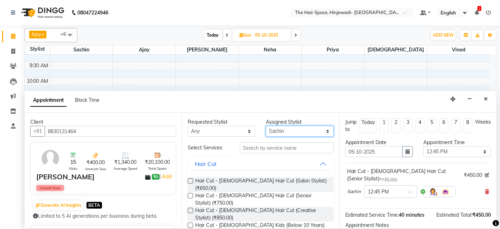
click at [286, 126] on select "Select [PERSON_NAME] Jyoti [PERSON_NAME] Neha [PERSON_NAME] Priya Sachin [PERSO…" at bounding box center [300, 131] width 68 height 11
select select "84666"
click at [266, 126] on select "Select [PERSON_NAME] Jyoti [PERSON_NAME] Neha [PERSON_NAME] Priya Sachin [PERSO…" at bounding box center [300, 131] width 68 height 11
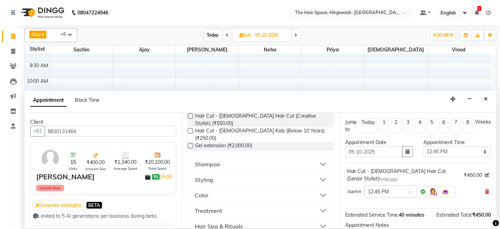
scroll to position [156, 0]
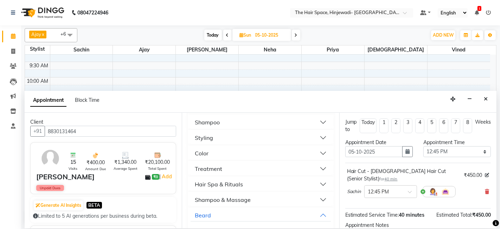
click at [258, 228] on div "[PERSON_NAME] (₹250.00)" at bounding box center [261, 232] width 146 height 9
click at [233, 228] on span "[PERSON_NAME] (₹250.00)" at bounding box center [226, 232] width 62 height 9
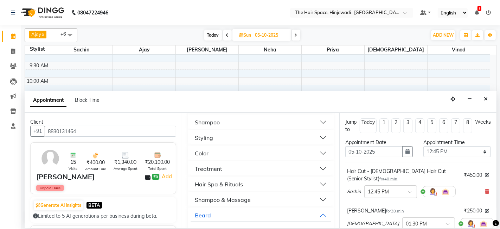
checkbox input "false"
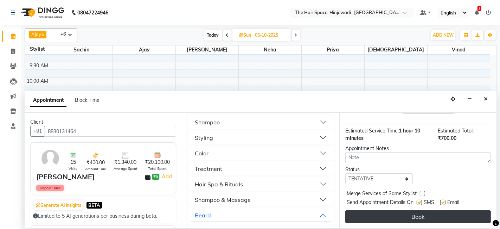
scroll to position [116, 0]
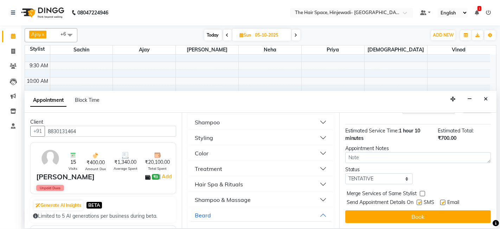
click at [418, 200] on label at bounding box center [419, 201] width 5 height 5
click at [418, 200] on input "checkbox" at bounding box center [419, 202] width 5 height 5
checkbox input "false"
click at [444, 201] on label at bounding box center [442, 201] width 5 height 5
click at [444, 201] on input "checkbox" at bounding box center [442, 202] width 5 height 5
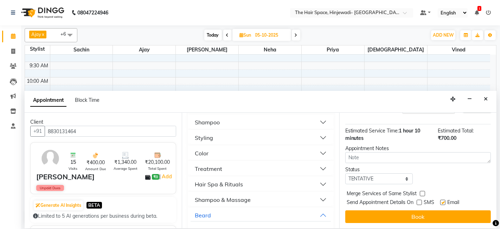
checkbox input "false"
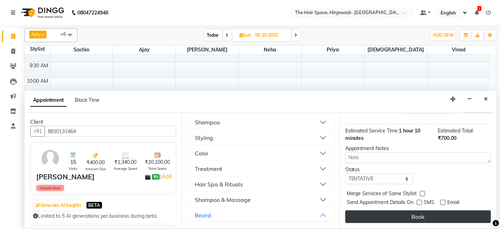
click at [424, 218] on button "Book" at bounding box center [418, 216] width 146 height 13
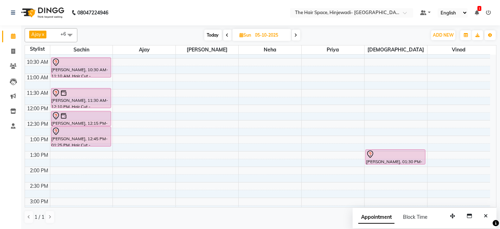
scroll to position [62, 0]
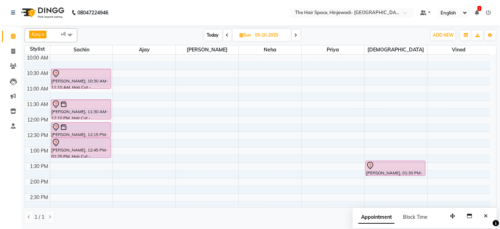
click at [224, 34] on span at bounding box center [227, 35] width 8 height 11
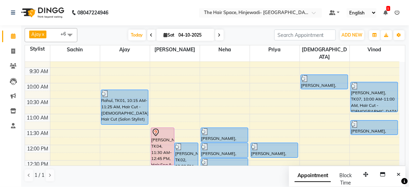
scroll to position [41, 0]
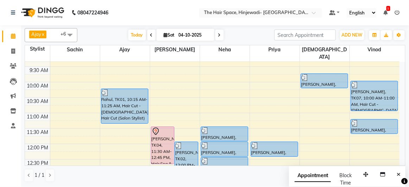
click at [150, 33] on icon at bounding box center [151, 35] width 3 height 4
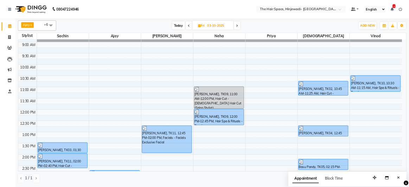
scroll to position [0, 0]
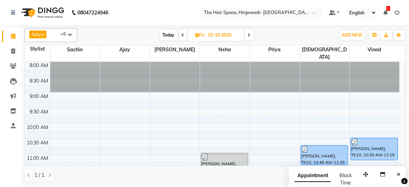
click at [248, 35] on span at bounding box center [249, 35] width 8 height 11
type input "04-10-2025"
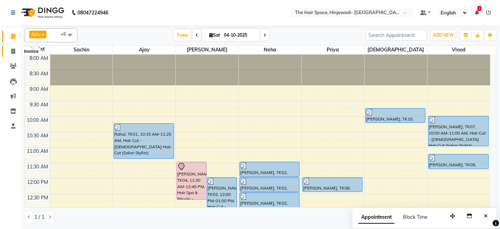
click at [11, 53] on icon at bounding box center [13, 51] width 4 height 5
select select "service"
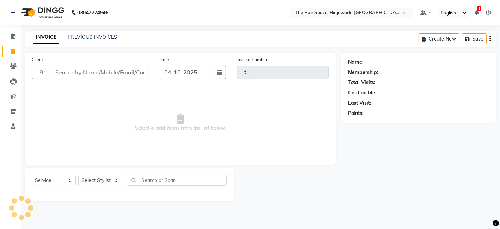
type input "2607"
select select "6697"
click at [102, 37] on link "PREVIOUS INVOICES" at bounding box center [93, 37] width 50 height 6
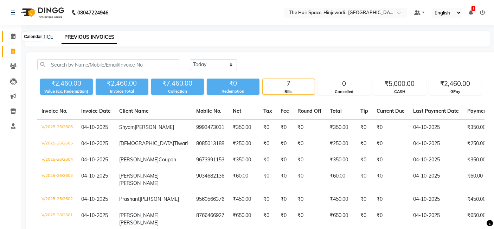
click at [13, 34] on icon at bounding box center [13, 35] width 5 height 5
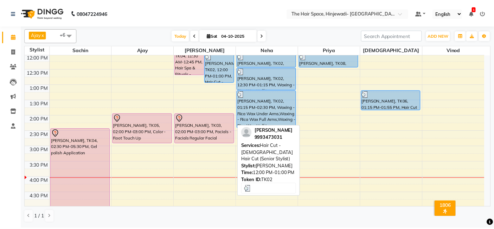
scroll to position [156, 0]
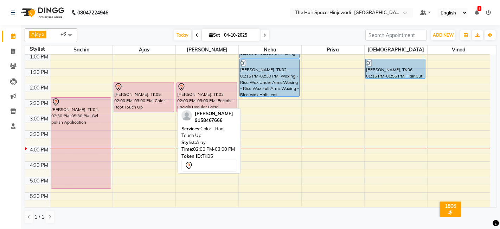
click at [159, 84] on div at bounding box center [143, 87] width 59 height 8
select select "7"
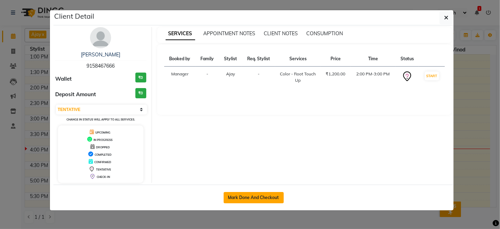
click at [269, 196] on button "Mark Done And Checkout" at bounding box center [254, 197] width 60 height 11
select select "service"
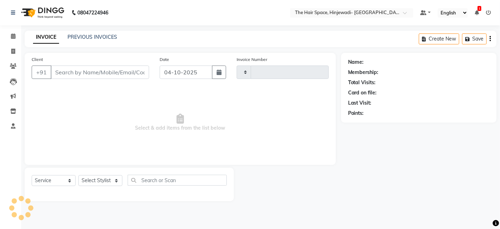
type input "2607"
select select "6697"
type input "9158467666"
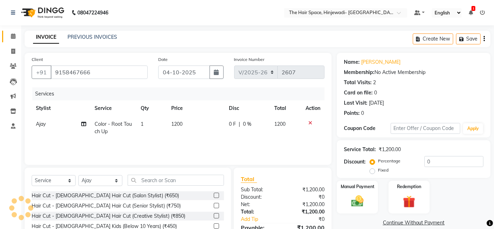
scroll to position [53, 0]
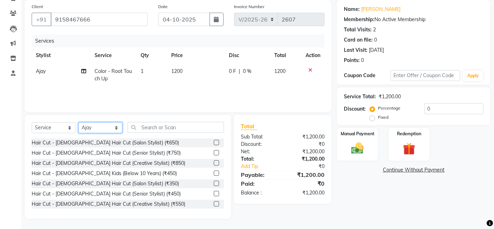
click at [114, 128] on select "Select Stylist [PERSON_NAME] Jyoti [PERSON_NAME] Manager [PERSON_NAME] Priya Sa…" at bounding box center [100, 127] width 44 height 11
select select "52136"
click at [78, 122] on select "Select Stylist [PERSON_NAME] Jyoti [PERSON_NAME] Manager [PERSON_NAME] Priya Sa…" at bounding box center [100, 127] width 44 height 11
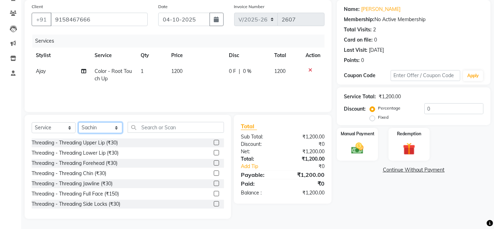
scroll to position [352, 0]
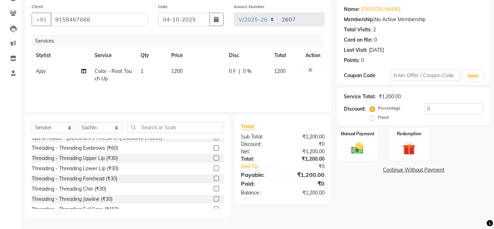
click at [214, 157] on label at bounding box center [216, 157] width 5 height 5
click at [214, 157] on input "checkbox" at bounding box center [216, 158] width 5 height 5
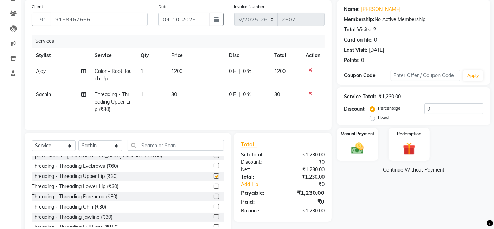
checkbox input "false"
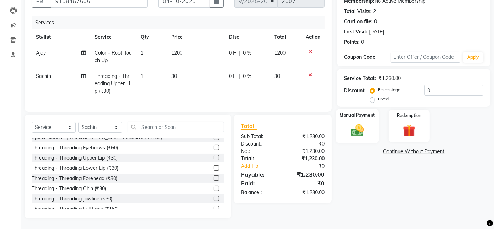
click at [371, 133] on div "Manual Payment" at bounding box center [357, 126] width 43 height 34
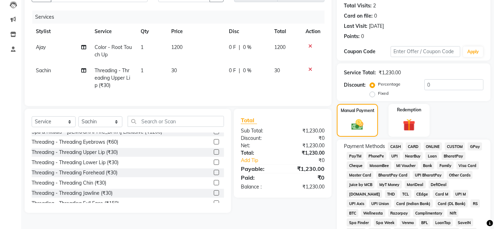
click at [477, 143] on span "GPay" at bounding box center [475, 146] width 14 height 8
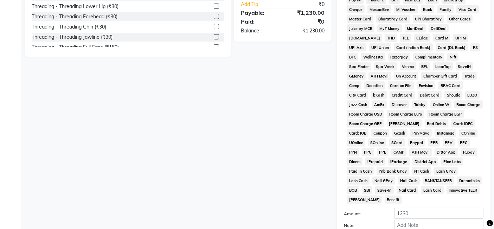
scroll to position [272, 0]
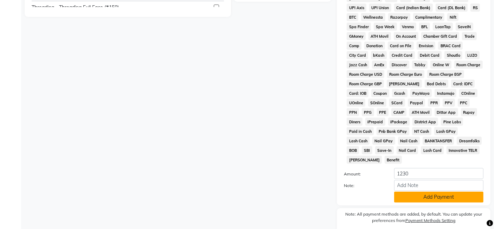
click at [456, 191] on button "Add Payment" at bounding box center [438, 196] width 89 height 11
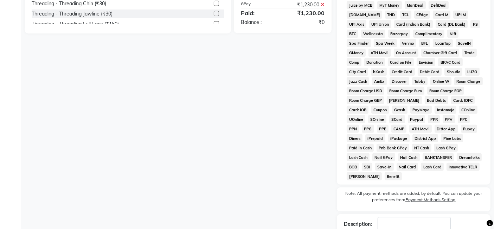
scroll to position [295, 0]
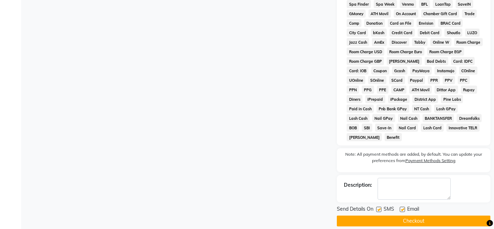
click at [379, 206] on label at bounding box center [378, 208] width 5 height 5
click at [379, 207] on input "checkbox" at bounding box center [378, 209] width 5 height 5
checkbox input "false"
click at [403, 206] on label at bounding box center [402, 208] width 5 height 5
click at [403, 207] on input "checkbox" at bounding box center [402, 209] width 5 height 5
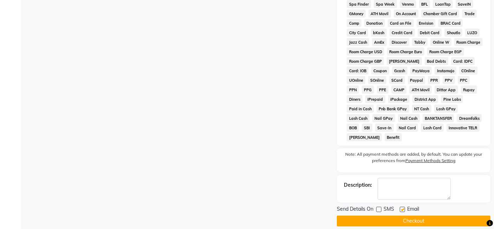
checkbox input "false"
click at [405, 215] on button "Checkout" at bounding box center [414, 220] width 154 height 11
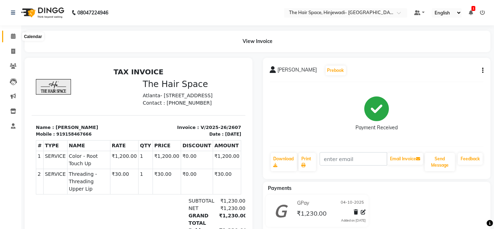
click at [12, 34] on icon at bounding box center [13, 35] width 5 height 5
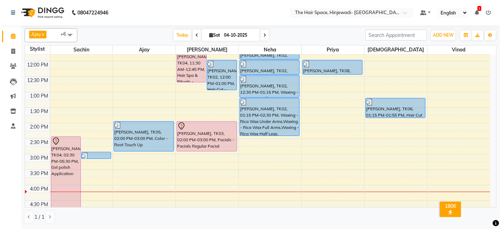
scroll to position [78, 0]
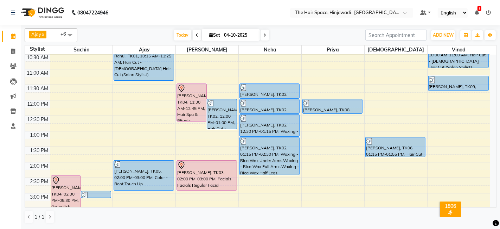
click at [264, 33] on icon at bounding box center [264, 35] width 3 height 4
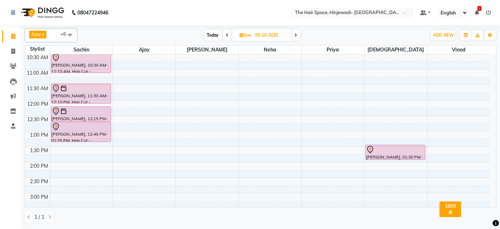
scroll to position [39, 0]
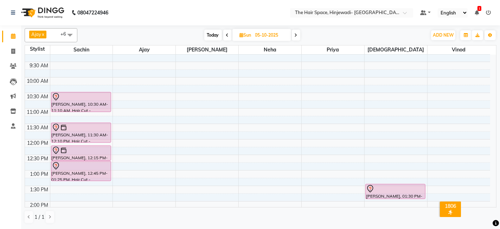
click at [293, 34] on span at bounding box center [296, 35] width 8 height 11
type input "[DATE]"
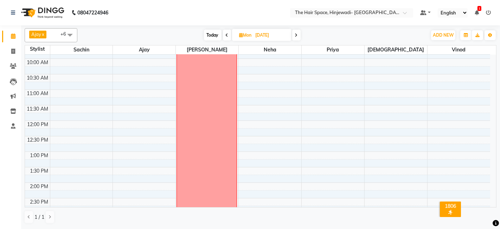
scroll to position [78, 0]
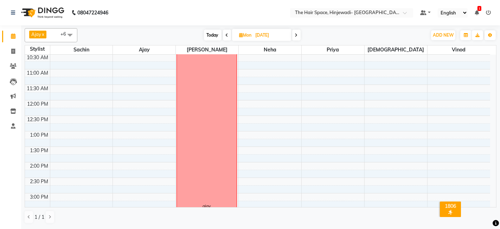
click at [307, 85] on div "8:00 AM 8:30 AM 9:00 AM 9:30 AM 10:00 AM 10:30 AM 11:00 AM 11:30 AM 12:00 PM 12…" at bounding box center [257, 208] width 465 height 464
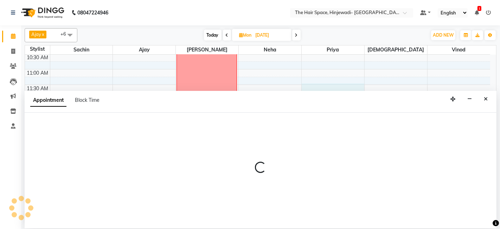
select select "84665"
select select "tentative"
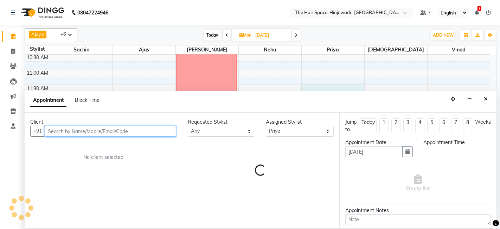
select select "690"
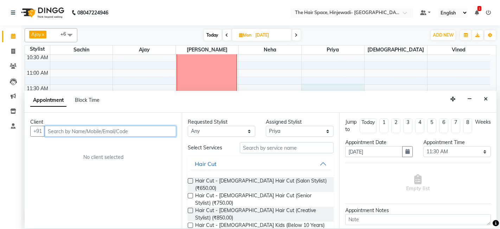
click at [158, 129] on input "text" at bounding box center [111, 131] width 132 height 11
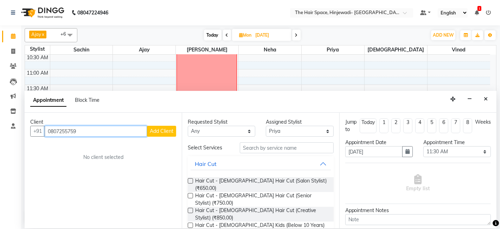
type input "0807255759"
click at [167, 129] on span "Add Client" at bounding box center [162, 131] width 24 height 6
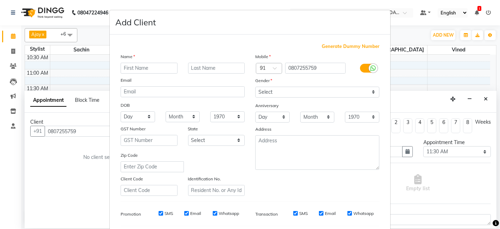
click at [148, 66] on input "text" at bounding box center [149, 68] width 57 height 11
type input "[PERSON_NAME]"
click at [190, 70] on input "text" at bounding box center [216, 68] width 57 height 11
type input "Basal"
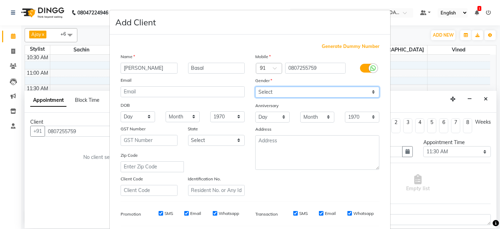
click at [260, 94] on select "Select [DEMOGRAPHIC_DATA] [DEMOGRAPHIC_DATA] Other Prefer Not To Say" at bounding box center [317, 92] width 124 height 11
select select "[DEMOGRAPHIC_DATA]"
click at [255, 87] on select "Select [DEMOGRAPHIC_DATA] [DEMOGRAPHIC_DATA] Other Prefer Not To Say" at bounding box center [317, 92] width 124 height 11
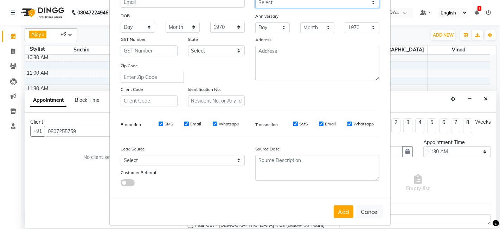
scroll to position [95, 0]
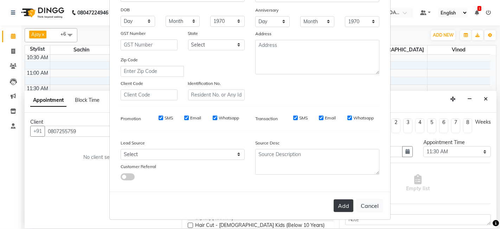
click at [347, 202] on button "Add" at bounding box center [344, 205] width 20 height 13
click at [340, 201] on button "Add" at bounding box center [344, 205] width 20 height 13
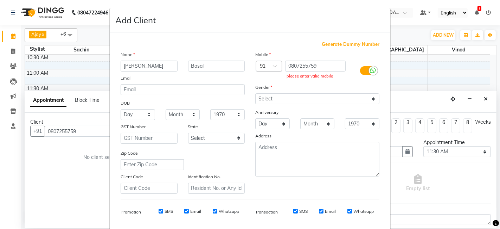
scroll to position [0, 0]
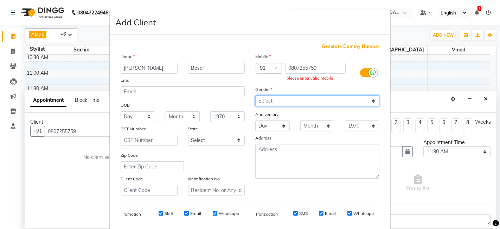
click at [280, 99] on select "Select [DEMOGRAPHIC_DATA] [DEMOGRAPHIC_DATA] Other Prefer Not To Say" at bounding box center [317, 100] width 124 height 11
click at [255, 95] on select "Select [DEMOGRAPHIC_DATA] [DEMOGRAPHIC_DATA] Other Prefer Not To Say" at bounding box center [317, 100] width 124 height 11
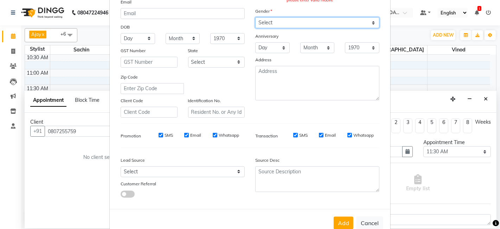
scroll to position [95, 0]
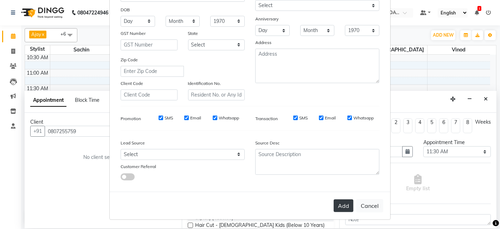
click at [335, 199] on button "Add" at bounding box center [344, 205] width 20 height 13
click at [335, 204] on button "Add" at bounding box center [344, 205] width 20 height 13
click at [345, 202] on button "Add" at bounding box center [344, 205] width 20 height 13
click at [340, 208] on button "Add" at bounding box center [344, 205] width 20 height 13
click at [341, 208] on button "Add" at bounding box center [344, 205] width 20 height 13
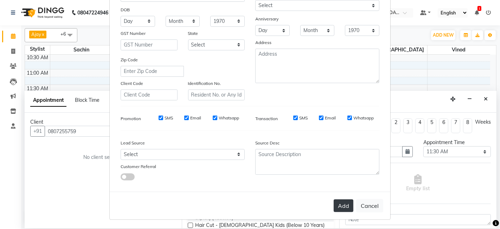
click at [341, 208] on button "Add" at bounding box center [344, 205] width 20 height 13
click at [347, 204] on button "Add" at bounding box center [344, 205] width 20 height 13
click at [340, 207] on button "Add" at bounding box center [344, 205] width 20 height 13
click at [342, 208] on button "Add" at bounding box center [344, 205] width 20 height 13
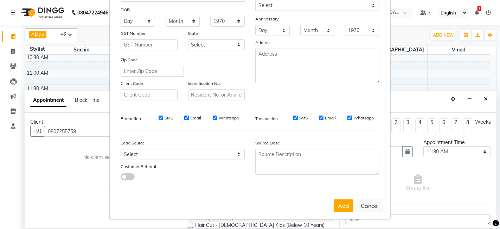
click at [360, 212] on div "Add Cancel" at bounding box center [250, 205] width 281 height 28
click at [361, 212] on div "Add Cancel" at bounding box center [250, 205] width 281 height 28
drag, startPoint x: 361, startPoint y: 212, endPoint x: 341, endPoint y: 211, distance: 20.4
click at [361, 212] on div "Add Cancel" at bounding box center [250, 205] width 281 height 28
drag, startPoint x: 341, startPoint y: 211, endPoint x: 306, endPoint y: 206, distance: 35.2
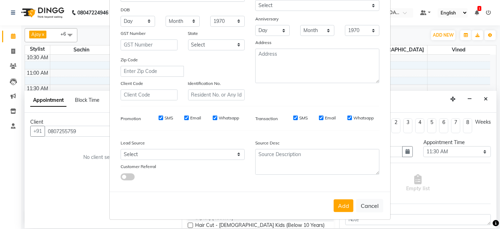
click at [306, 206] on div "Add Cancel" at bounding box center [250, 205] width 281 height 28
click at [307, 206] on div "Add Cancel" at bounding box center [250, 205] width 281 height 28
drag, startPoint x: 308, startPoint y: 207, endPoint x: 308, endPoint y: 213, distance: 6.0
click at [308, 211] on div "Add Cancel" at bounding box center [250, 205] width 281 height 28
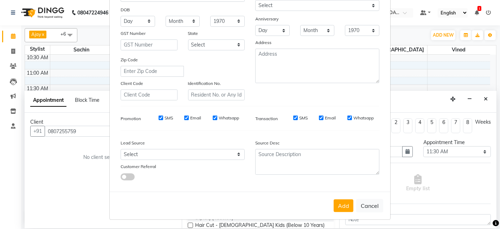
click at [308, 215] on div "Add Cancel" at bounding box center [250, 205] width 281 height 28
click at [310, 224] on ngb-modal-window "Add Client Generate Dummy Number Name [PERSON_NAME] Email DOB Day 01 02 03 04 0…" at bounding box center [250, 114] width 500 height 229
click at [373, 207] on button "Cancel" at bounding box center [369, 205] width 27 height 13
select select
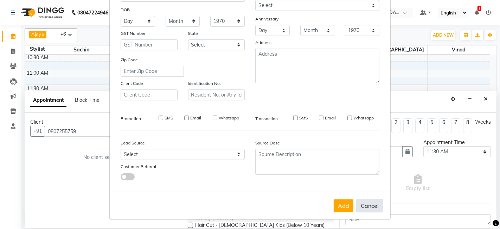
select select
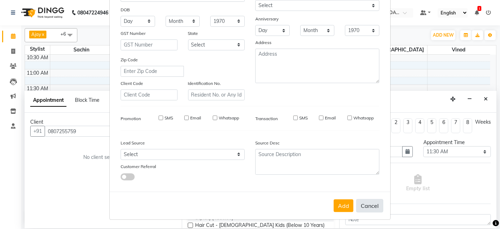
checkbox input "false"
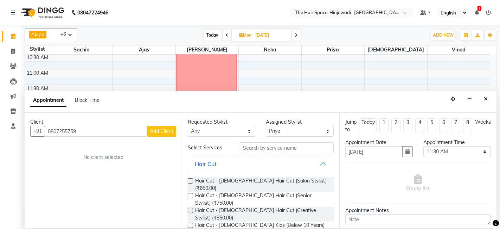
click at [160, 133] on span "Add Client" at bounding box center [162, 131] width 24 height 6
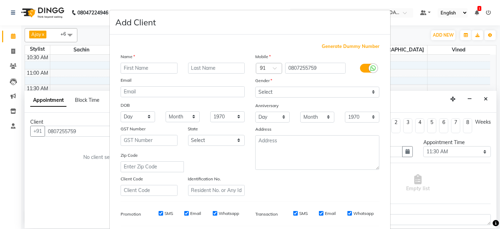
click at [147, 67] on input "text" at bounding box center [149, 68] width 57 height 11
type input "[PERSON_NAME]"
click at [234, 72] on input "text" at bounding box center [216, 68] width 57 height 11
type input "Basal"
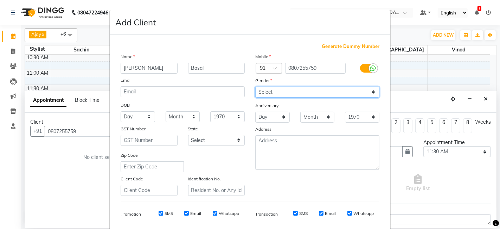
click at [260, 90] on select "Select [DEMOGRAPHIC_DATA] [DEMOGRAPHIC_DATA] Other Prefer Not To Say" at bounding box center [317, 92] width 124 height 11
select select "[DEMOGRAPHIC_DATA]"
click at [255, 87] on select "Select [DEMOGRAPHIC_DATA] [DEMOGRAPHIC_DATA] Other Prefer Not To Say" at bounding box center [317, 92] width 124 height 11
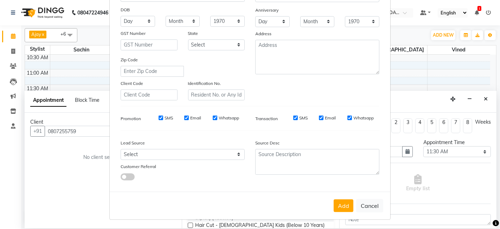
click at [331, 201] on div "Add Cancel" at bounding box center [250, 205] width 281 height 28
click at [338, 202] on button "Add" at bounding box center [344, 205] width 20 height 13
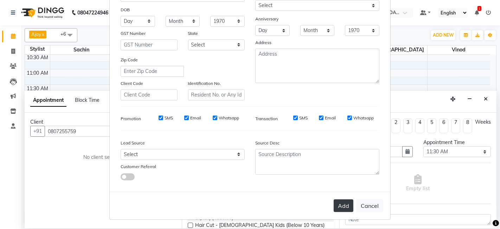
click at [338, 202] on button "Add" at bounding box center [344, 205] width 20 height 13
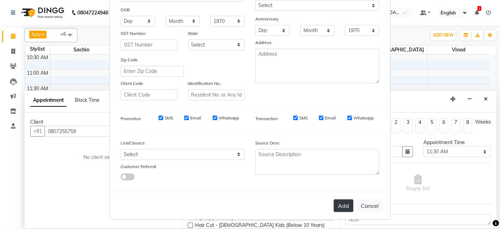
click at [338, 202] on button "Add" at bounding box center [344, 205] width 20 height 13
drag, startPoint x: 338, startPoint y: 202, endPoint x: 346, endPoint y: 204, distance: 8.6
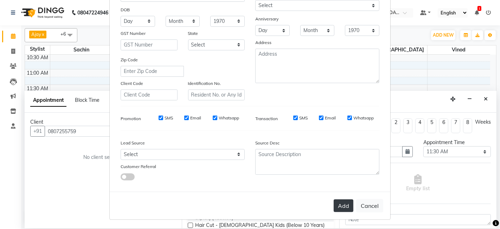
click at [346, 204] on button "Add" at bounding box center [344, 205] width 20 height 13
click at [348, 205] on button "Add" at bounding box center [344, 205] width 20 height 13
click at [350, 205] on button "Add" at bounding box center [344, 205] width 20 height 13
click at [350, 206] on button "Add" at bounding box center [344, 205] width 20 height 13
click at [348, 206] on button "Add" at bounding box center [344, 205] width 20 height 13
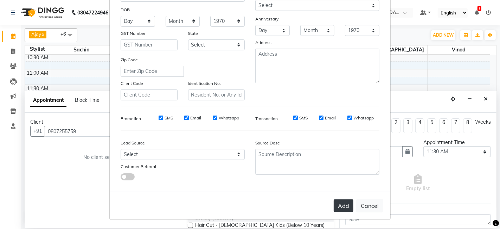
click at [348, 206] on button "Add" at bounding box center [344, 205] width 20 height 13
click at [344, 209] on button "Add" at bounding box center [344, 205] width 20 height 13
click at [345, 209] on button "Add" at bounding box center [344, 205] width 20 height 13
click at [345, 210] on button "Add" at bounding box center [344, 205] width 20 height 13
click at [340, 210] on button "Add" at bounding box center [344, 205] width 20 height 13
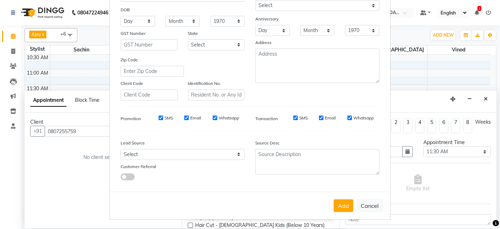
drag, startPoint x: 341, startPoint y: 211, endPoint x: 319, endPoint y: 132, distance: 82.4
click at [319, 132] on div "Generate Dummy Number Name [PERSON_NAME] Email DOB Day 01 02 03 04 05 06 07 08 …" at bounding box center [249, 67] width 269 height 238
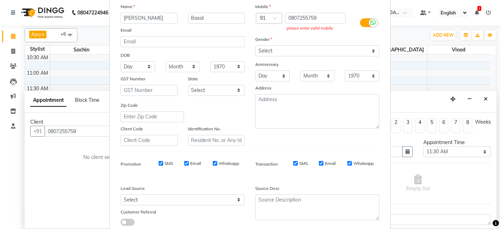
scroll to position [17, 0]
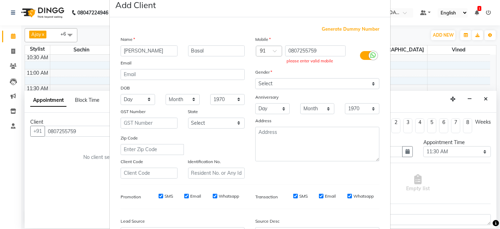
click at [319, 56] on div "0807255759 please enter valid mobile" at bounding box center [318, 55] width 68 height 20
click at [320, 59] on div "please enter valid mobile" at bounding box center [316, 61] width 58 height 6
click at [319, 63] on div "please enter valid mobile" at bounding box center [316, 61] width 58 height 6
click at [320, 51] on input "0807255759" at bounding box center [315, 50] width 61 height 11
click at [317, 50] on input "0807255759" at bounding box center [315, 50] width 61 height 11
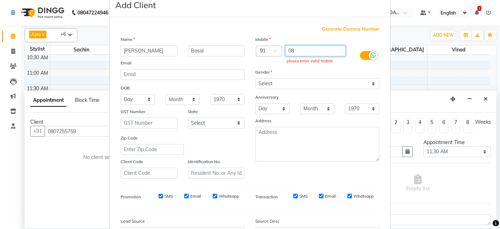
type input "0"
click at [228, 51] on input "Basal" at bounding box center [216, 50] width 57 height 11
type input "B"
click at [157, 50] on input "[PERSON_NAME]" at bounding box center [149, 50] width 57 height 11
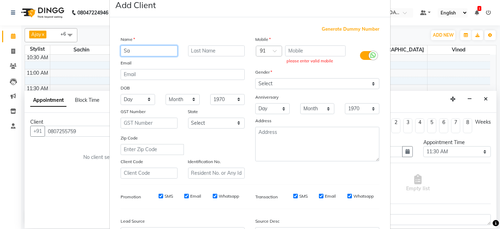
type input "S"
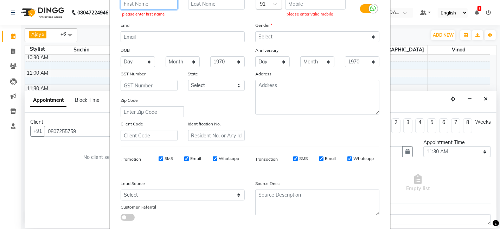
scroll to position [105, 0]
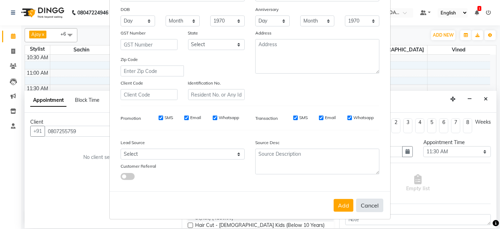
click at [365, 207] on button "Cancel" at bounding box center [369, 204] width 27 height 13
select select
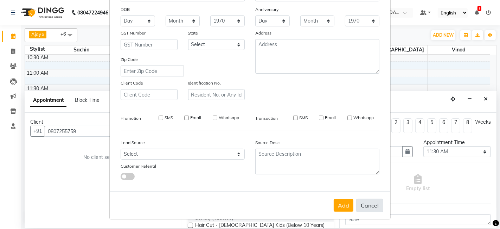
select select
checkbox input "false"
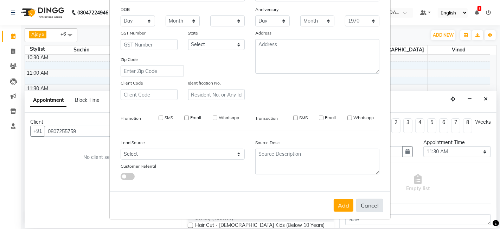
checkbox input "false"
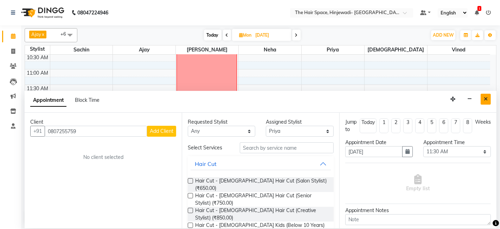
click at [486, 101] on icon "Close" at bounding box center [486, 98] width 4 height 5
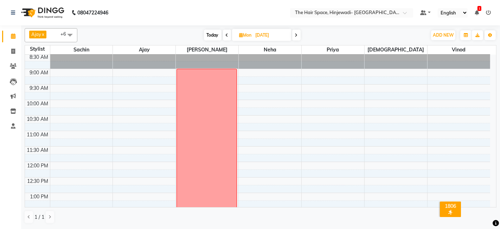
scroll to position [0, 0]
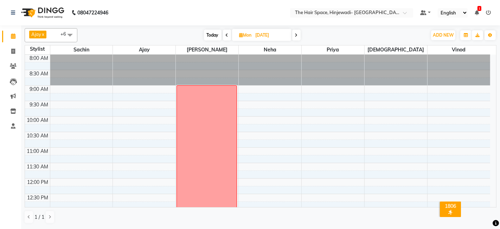
click at [227, 33] on icon at bounding box center [227, 35] width 3 height 4
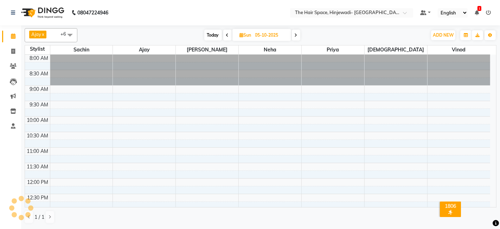
scroll to position [245, 0]
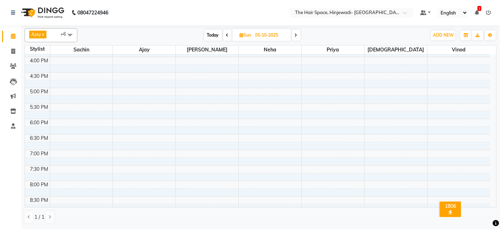
click at [217, 36] on span "Today" at bounding box center [213, 35] width 18 height 11
type input "04-10-2025"
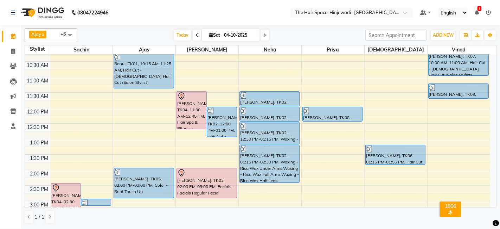
scroll to position [89, 0]
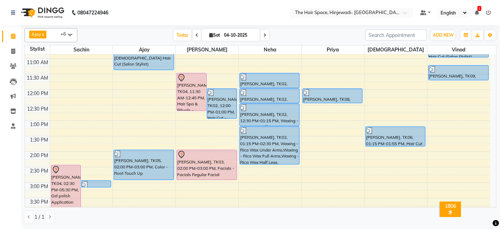
click at [439, 96] on div "8:00 AM 8:30 AM 9:00 AM 9:30 AM 10:00 AM 10:30 AM 11:00 AM 11:30 AM 12:00 PM 12…" at bounding box center [257, 198] width 465 height 464
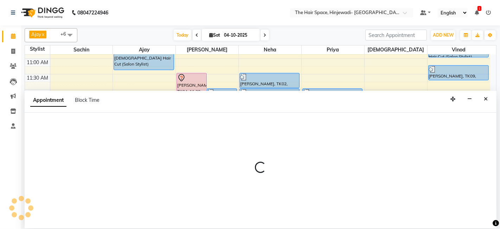
select select "84667"
select select "735"
select select "tentative"
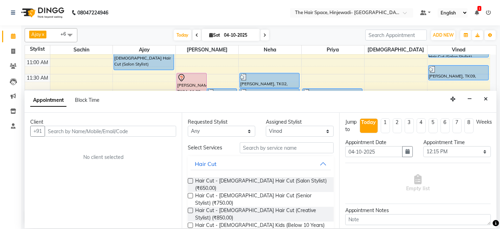
click at [134, 130] on input "text" at bounding box center [111, 131] width 132 height 11
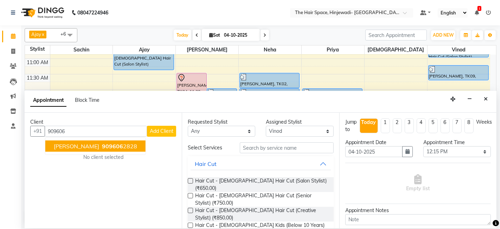
click at [88, 146] on button "[PERSON_NAME] 909606 2828" at bounding box center [95, 145] width 100 height 11
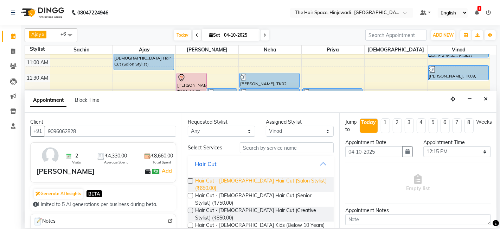
type input "9096062828"
click at [225, 178] on span "Hair Cut - [DEMOGRAPHIC_DATA] Hair Cut (Salon Stylist) (₹650.00)" at bounding box center [261, 184] width 133 height 15
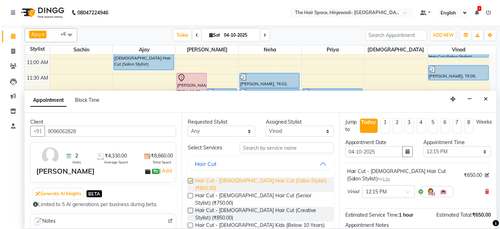
checkbox input "false"
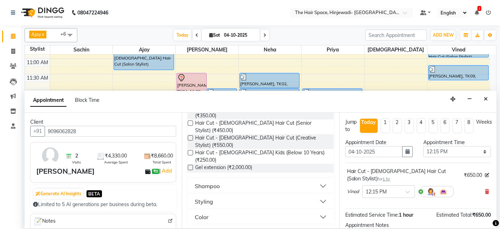
scroll to position [156, 0]
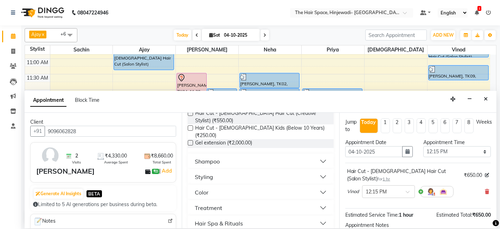
click at [220, 219] on div "Hair Spa & Rituals" at bounding box center [219, 223] width 48 height 8
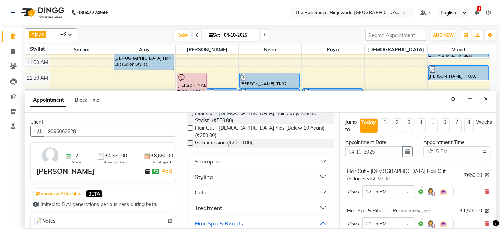
checkbox input "false"
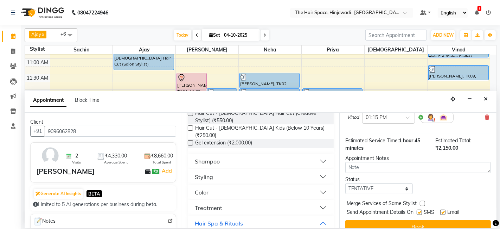
scroll to position [108, 0]
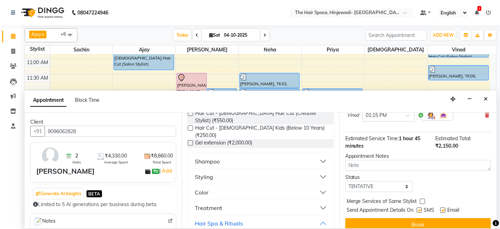
click at [420, 207] on label at bounding box center [419, 209] width 5 height 5
click at [420, 208] on input "checkbox" at bounding box center [419, 210] width 5 height 5
checkbox input "false"
click at [441, 207] on label at bounding box center [442, 209] width 5 height 5
click at [441, 208] on input "checkbox" at bounding box center [442, 210] width 5 height 5
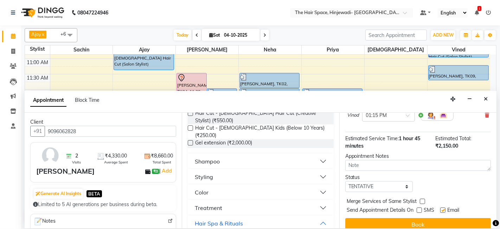
checkbox input "false"
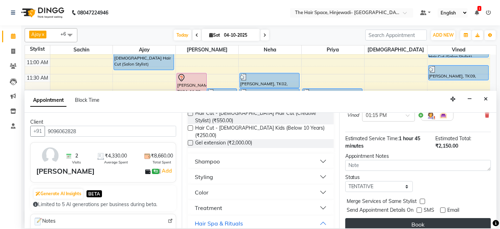
click at [440, 218] on button "Book" at bounding box center [418, 224] width 146 height 13
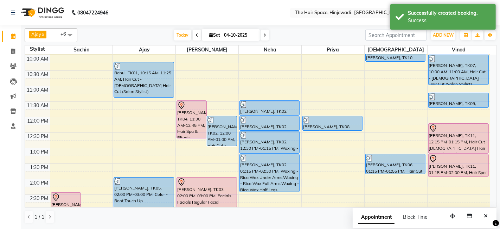
scroll to position [50, 0]
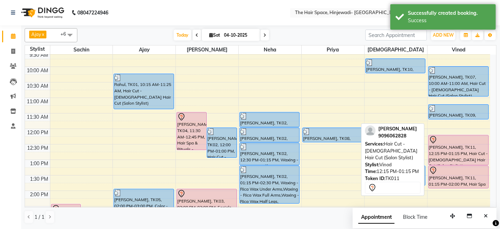
click at [462, 148] on div "[PERSON_NAME], TK11, 12:15 PM-01:15 PM, Hair Cut - [DEMOGRAPHIC_DATA] Hair Cut …" at bounding box center [459, 150] width 60 height 30
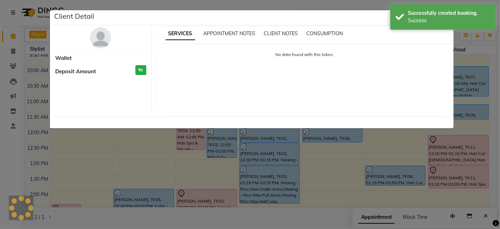
select select "7"
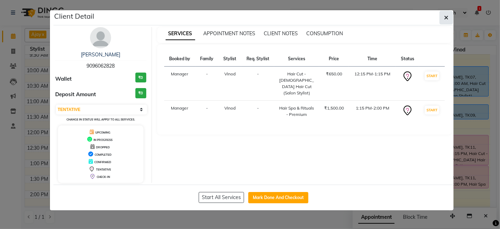
click at [442, 18] on button "button" at bounding box center [446, 17] width 13 height 13
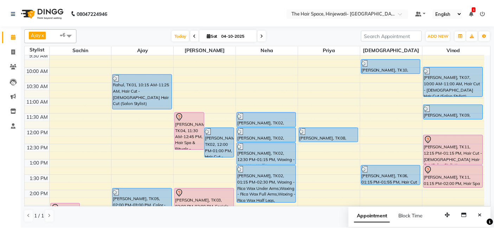
scroll to position [89, 0]
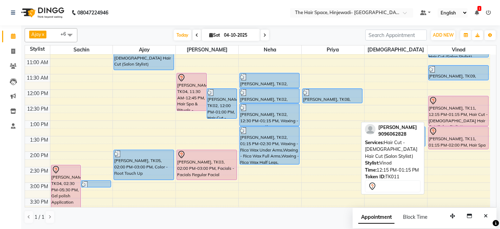
click at [437, 105] on div "[PERSON_NAME], TK11, 12:15 PM-01:15 PM, Hair Cut - [DEMOGRAPHIC_DATA] Hair Cut …" at bounding box center [459, 111] width 60 height 30
select select "7"
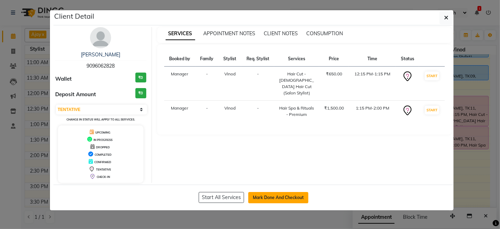
click at [290, 193] on button "Mark Done And Checkout" at bounding box center [278, 197] width 60 height 11
select select "6697"
select select "service"
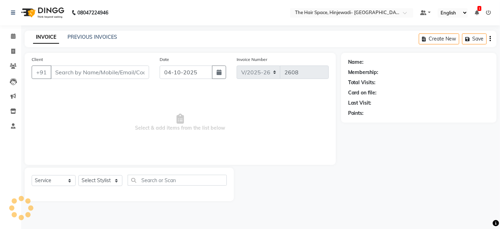
type input "9096062828"
select select "84667"
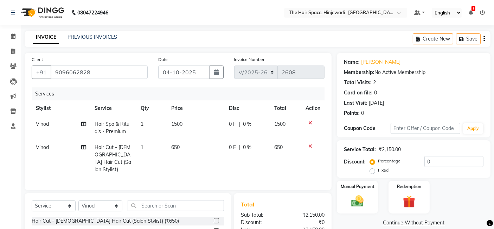
click at [177, 123] on span "1500" at bounding box center [176, 124] width 11 height 6
select select "84667"
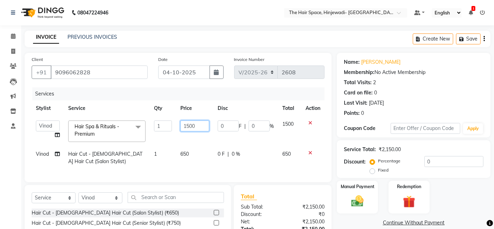
click at [200, 126] on input "1500" at bounding box center [194, 125] width 29 height 11
type input "1200"
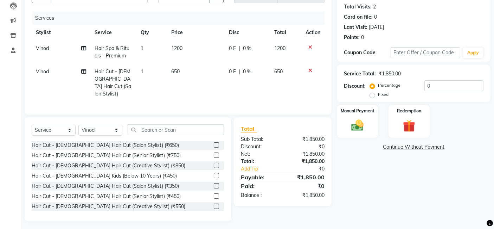
click at [383, 191] on div "Name: [PERSON_NAME] Membership: No Active Membership Total Visits: 2 Card on fi…" at bounding box center [416, 99] width 159 height 244
click at [178, 69] on span "650" at bounding box center [175, 71] width 8 height 6
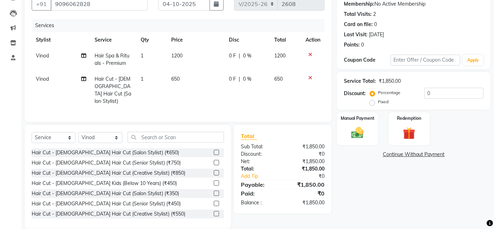
select select "84667"
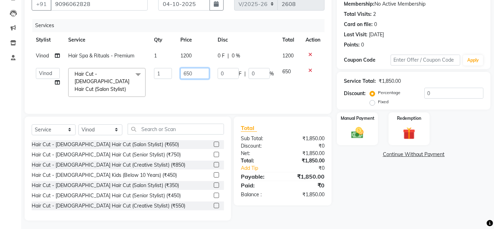
click at [207, 74] on input "650" at bounding box center [194, 73] width 29 height 11
type input "600"
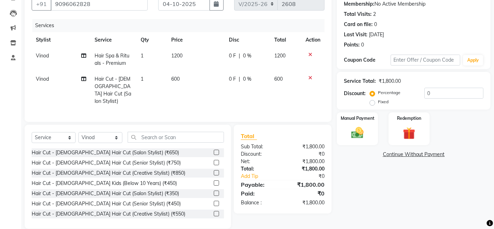
click at [367, 202] on div "Name: [PERSON_NAME] Membership: No Active Membership Total Visits: 2 Card on fi…" at bounding box center [416, 107] width 159 height 244
click at [362, 127] on img at bounding box center [357, 132] width 21 height 15
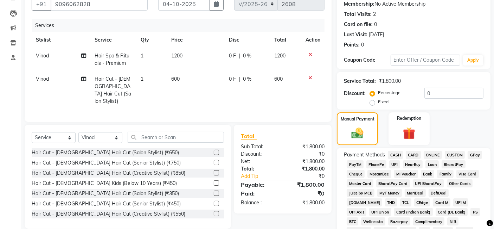
drag, startPoint x: 473, startPoint y: 153, endPoint x: 473, endPoint y: 148, distance: 5.6
click at [473, 153] on span "GPay" at bounding box center [475, 155] width 14 height 8
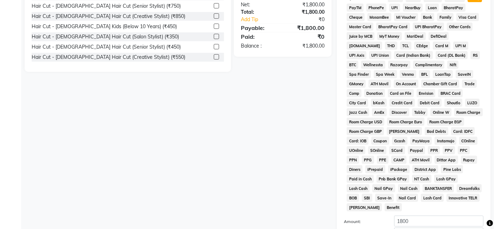
scroll to position [292, 0]
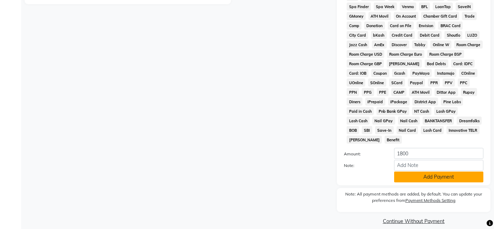
click at [435, 171] on button "Add Payment" at bounding box center [438, 176] width 89 height 11
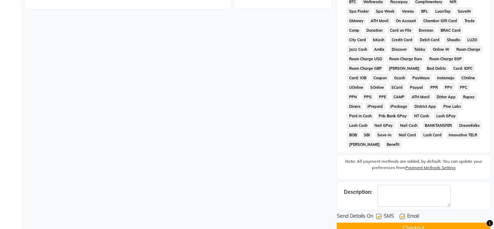
scroll to position [295, 0]
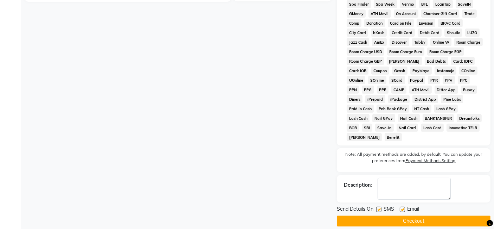
click at [378, 206] on label at bounding box center [378, 208] width 5 height 5
click at [378, 207] on input "checkbox" at bounding box center [378, 209] width 5 height 5
checkbox input "false"
click at [402, 206] on label at bounding box center [402, 208] width 5 height 5
click at [402, 207] on input "checkbox" at bounding box center [402, 209] width 5 height 5
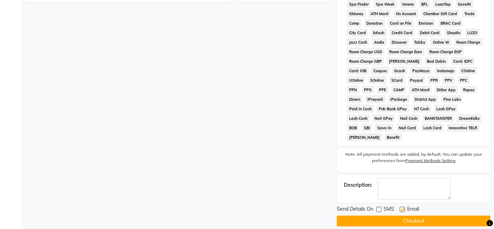
checkbox input "false"
click at [384, 215] on button "Checkout" at bounding box center [414, 220] width 154 height 11
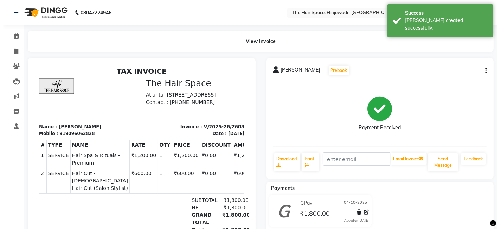
scroll to position [6, 0]
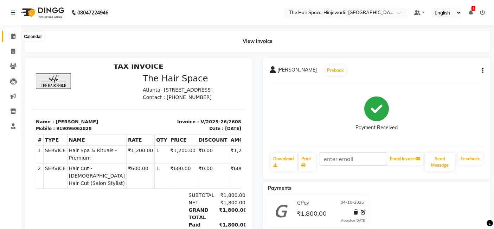
click at [13, 33] on icon at bounding box center [13, 35] width 5 height 5
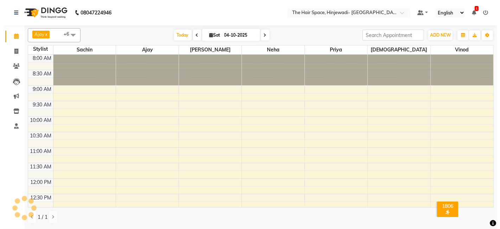
scroll to position [245, 0]
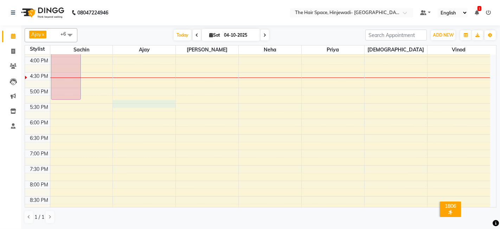
click at [122, 103] on div "8:00 AM 8:30 AM 9:00 AM 9:30 AM 10:00 AM 10:30 AM 11:00 AM 11:30 AM 12:00 PM 12…" at bounding box center [257, 41] width 465 height 464
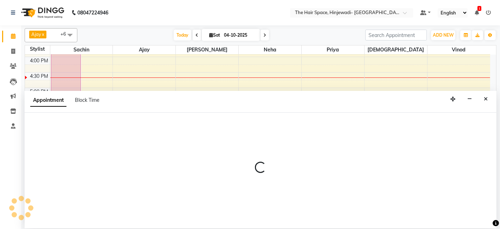
select select "52403"
select select "tentative"
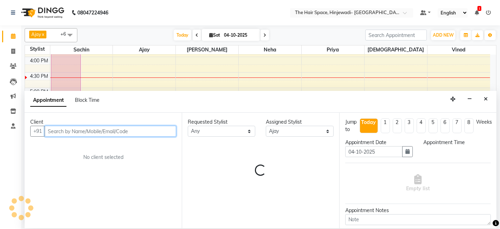
select select "1050"
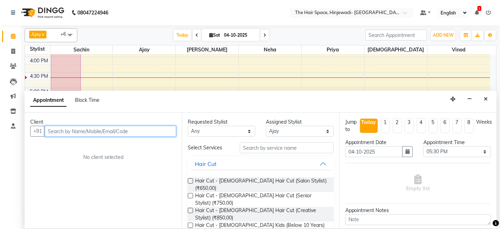
click at [126, 132] on input "text" at bounding box center [111, 131] width 132 height 11
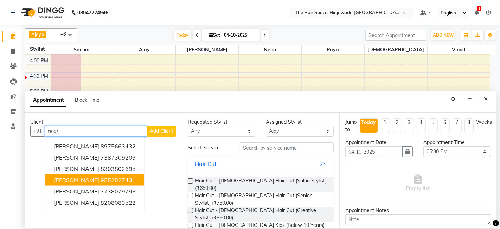
click at [106, 182] on ngb-highlight "9552827431" at bounding box center [118, 179] width 35 height 7
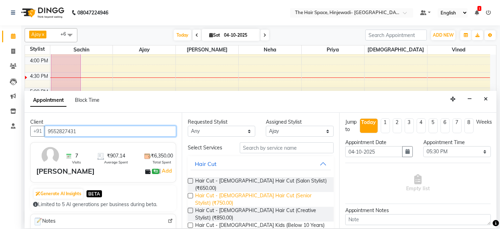
type input "9552827431"
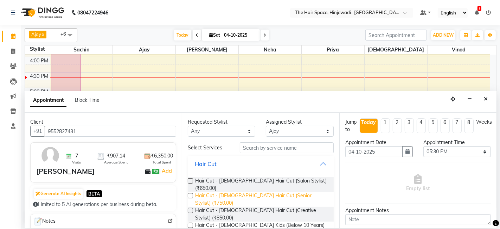
click at [230, 192] on span "Hair Cut - [DEMOGRAPHIC_DATA] Hair Cut (Senior Stylist) (₹750.00)" at bounding box center [261, 199] width 133 height 15
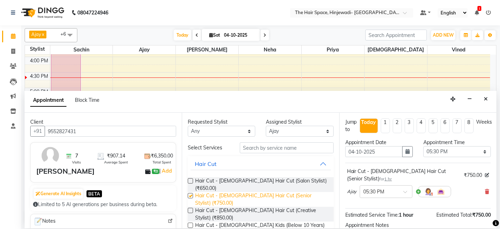
checkbox input "false"
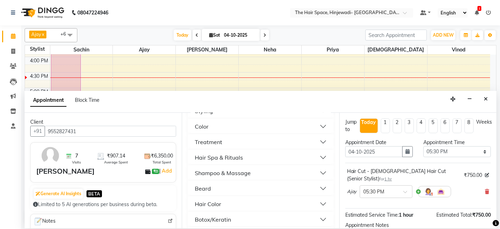
scroll to position [234, 0]
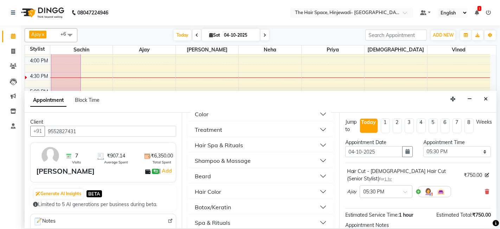
click at [210, 187] on div "Hair Color" at bounding box center [208, 191] width 26 height 8
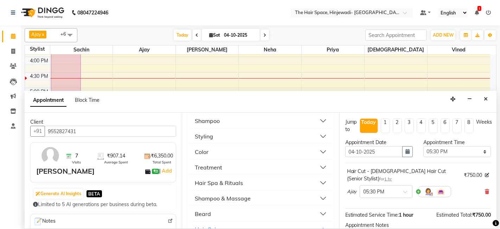
scroll to position [158, 0]
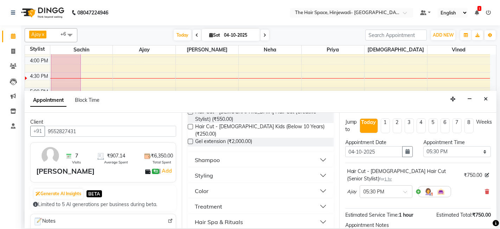
click at [208, 186] on div "Color" at bounding box center [202, 190] width 14 height 8
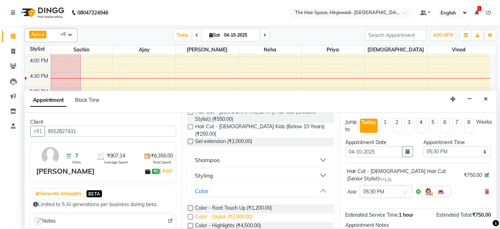
click at [217, 213] on span "Color - Global (₹3,500.00)" at bounding box center [223, 217] width 57 height 9
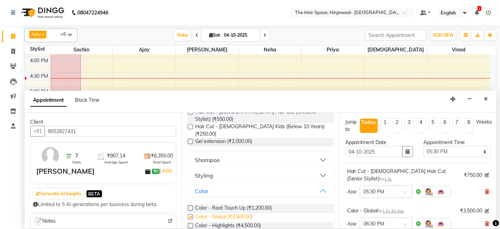
checkbox input "false"
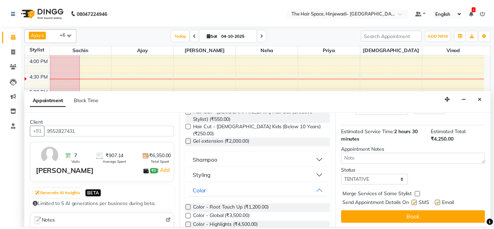
scroll to position [116, 0]
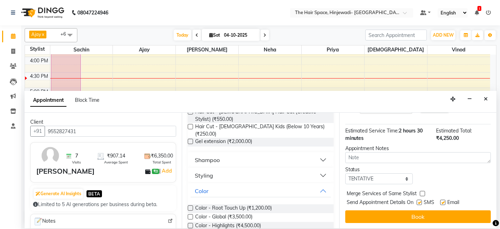
click at [421, 200] on label at bounding box center [419, 201] width 5 height 5
click at [421, 200] on input "checkbox" at bounding box center [419, 202] width 5 height 5
checkbox input "false"
click at [442, 200] on label at bounding box center [442, 201] width 5 height 5
click at [442, 200] on input "checkbox" at bounding box center [442, 202] width 5 height 5
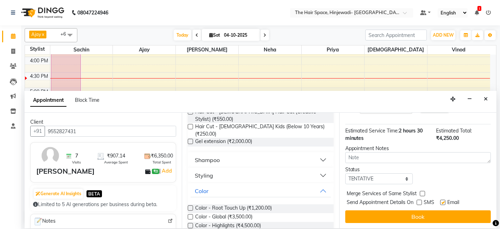
checkbox input "false"
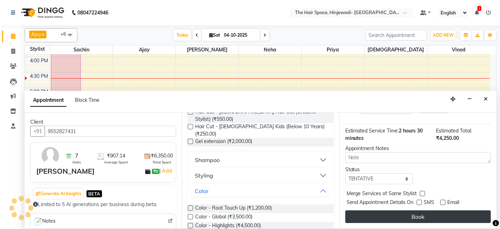
click at [443, 211] on button "Book" at bounding box center [418, 216] width 146 height 13
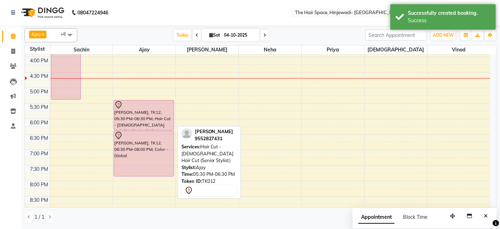
click at [130, 121] on div "[PERSON_NAME], TK12, 05:30 PM-06:30 PM, Hair Cut - [DEMOGRAPHIC_DATA] Hair Cut …" at bounding box center [143, 115] width 59 height 30
select select "7"
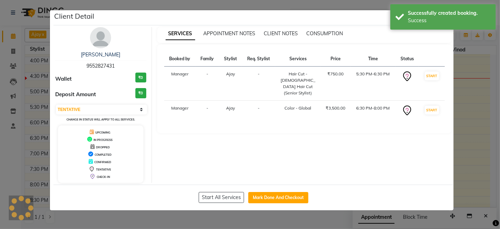
click at [92, 44] on img at bounding box center [100, 37] width 21 height 21
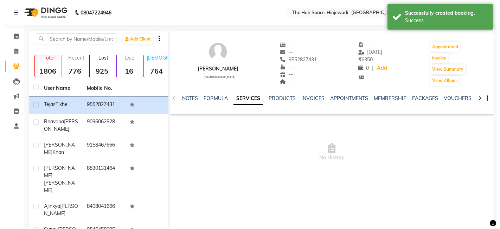
scroll to position [78, 0]
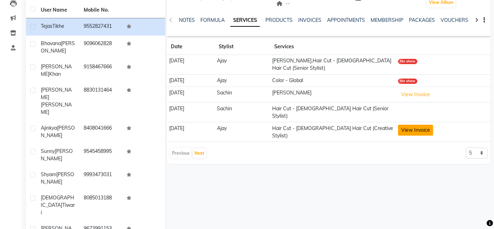
click at [429, 124] on button "View Invoice" at bounding box center [415, 129] width 35 height 11
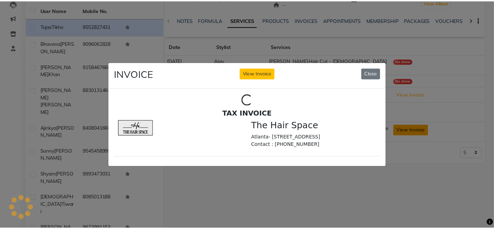
scroll to position [0, 0]
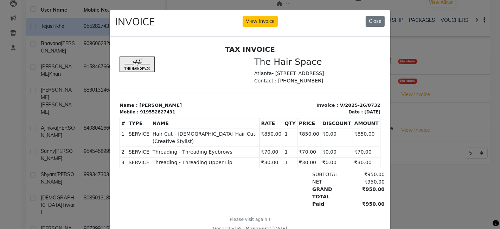
click at [182, 181] on div at bounding box center [162, 188] width 87 height 37
click at [372, 28] on div "INVOICE View Invoice Close" at bounding box center [250, 23] width 281 height 26
click at [377, 19] on button "Close" at bounding box center [375, 21] width 19 height 11
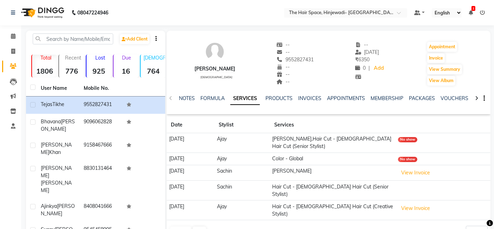
click at [331, 142] on td "[PERSON_NAME],Hair Cut - [DEMOGRAPHIC_DATA] Hair Cut (Senior Stylist)" at bounding box center [333, 143] width 126 height 20
click at [332, 159] on td "Color - Global" at bounding box center [333, 158] width 126 height 12
click at [15, 38] on span at bounding box center [13, 36] width 12 height 8
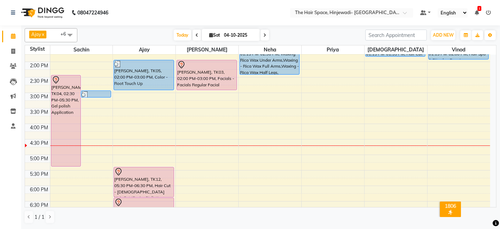
scroll to position [195, 0]
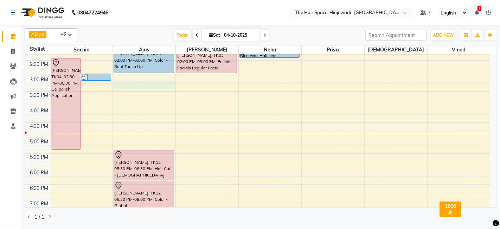
click at [121, 85] on div "8:00 AM 8:30 AM 9:00 AM 9:30 AM 10:00 AM 10:30 AM 11:00 AM 11:30 AM 12:00 PM 12…" at bounding box center [257, 91] width 465 height 464
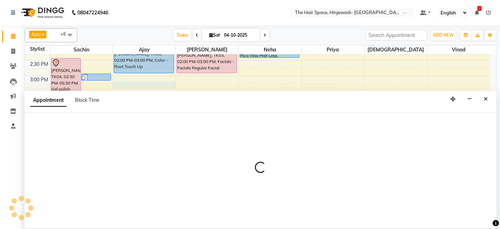
select select "52403"
select select "tentative"
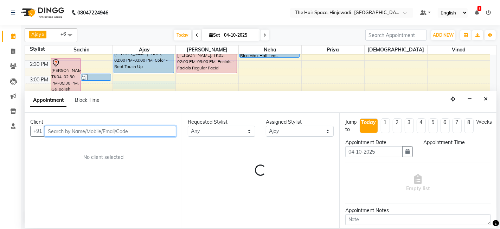
select select "915"
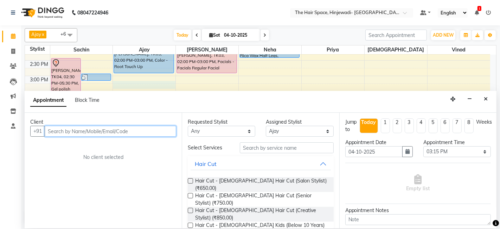
click at [97, 132] on input "text" at bounding box center [111, 131] width 132 height 11
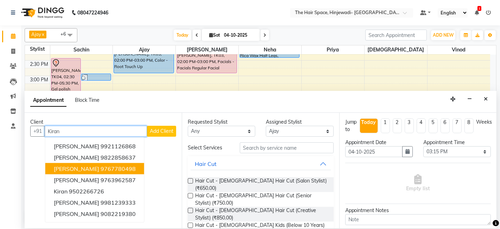
click at [102, 166] on ngb-highlight "9767780498" at bounding box center [118, 168] width 35 height 7
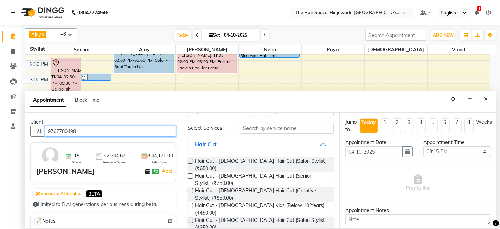
scroll to position [39, 0]
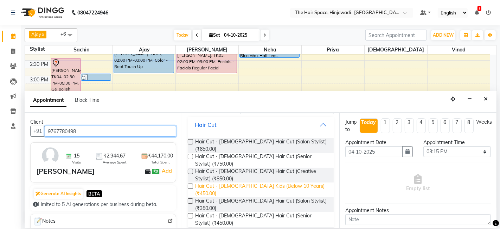
type input "9767780498"
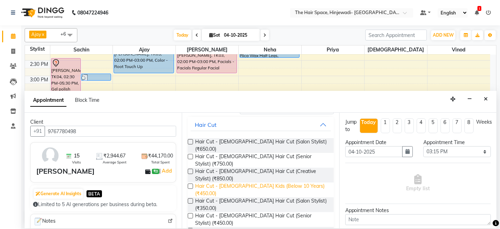
click at [257, 182] on span "Hair Cut - [DEMOGRAPHIC_DATA] Kids (Below 10 Years) (₹450.00)" at bounding box center [261, 189] width 133 height 15
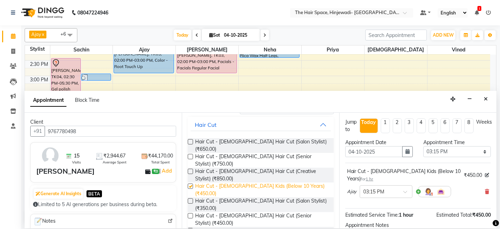
checkbox input "false"
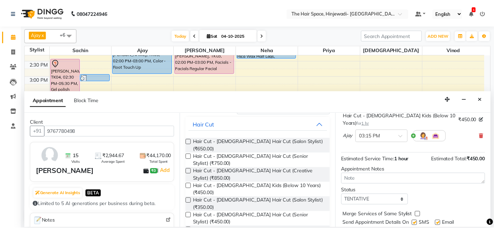
scroll to position [69, 0]
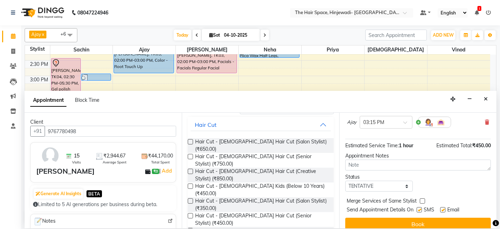
click at [421, 207] on label at bounding box center [419, 209] width 5 height 5
click at [421, 208] on input "checkbox" at bounding box center [419, 210] width 5 height 5
checkbox input "false"
drag, startPoint x: 442, startPoint y: 200, endPoint x: 442, endPoint y: 211, distance: 10.5
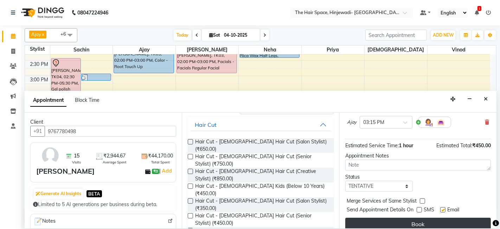
click at [442, 207] on label at bounding box center [442, 209] width 5 height 5
click at [442, 208] on input "checkbox" at bounding box center [442, 210] width 5 height 5
click at [441, 217] on button "Book" at bounding box center [418, 223] width 146 height 13
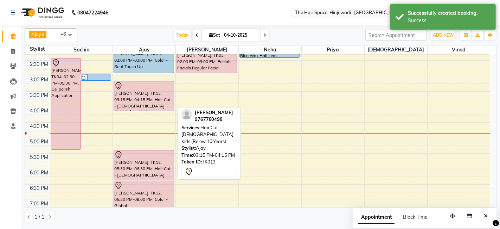
click at [142, 96] on div "[PERSON_NAME], TK13, 03:15 PM-04:15 PM, Hair Cut - [DEMOGRAPHIC_DATA] Kids (Bel…" at bounding box center [143, 96] width 59 height 30
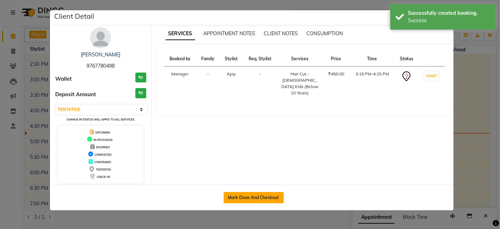
click at [256, 199] on button "Mark Done And Checkout" at bounding box center [254, 197] width 60 height 11
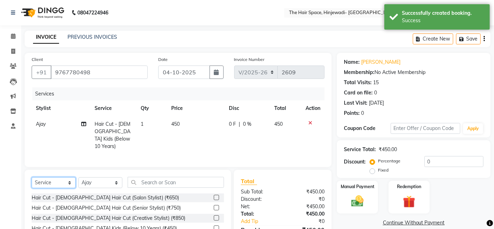
click at [69, 180] on select "Select Service Product Membership Package Voucher Prepaid Gift Card" at bounding box center [54, 182] width 44 height 11
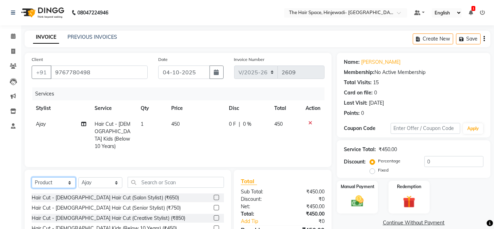
click at [32, 177] on select "Select Service Product Membership Package Voucher Prepaid Gift Card" at bounding box center [54, 182] width 44 height 11
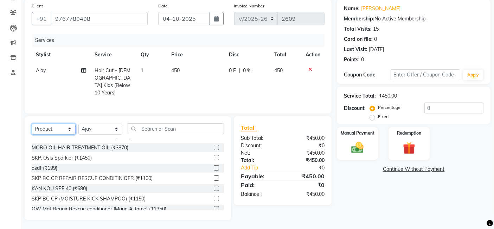
scroll to position [117, 0]
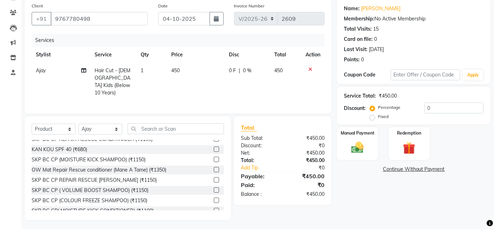
click at [214, 167] on label at bounding box center [216, 169] width 5 height 5
click at [214, 167] on input "checkbox" at bounding box center [216, 169] width 5 height 5
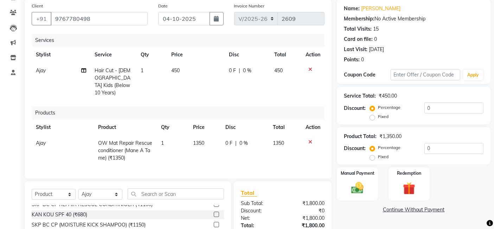
click at [310, 67] on icon at bounding box center [310, 69] width 4 height 5
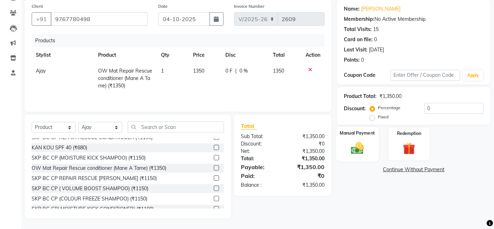
click at [368, 136] on div "Manual Payment" at bounding box center [357, 144] width 43 height 34
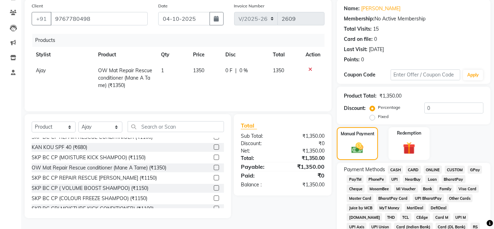
click at [476, 167] on span "GPay" at bounding box center [475, 169] width 14 height 8
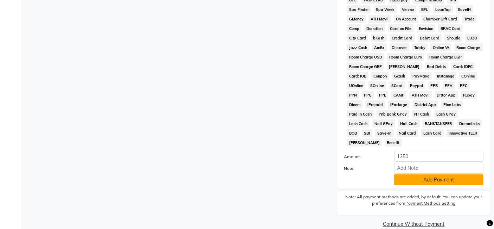
scroll to position [292, 0]
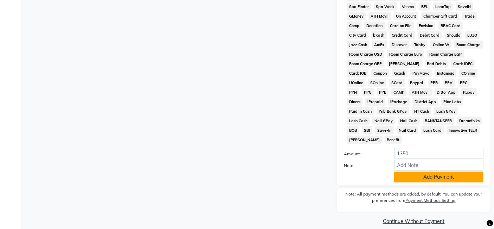
click at [474, 171] on button "Add Payment" at bounding box center [438, 176] width 89 height 11
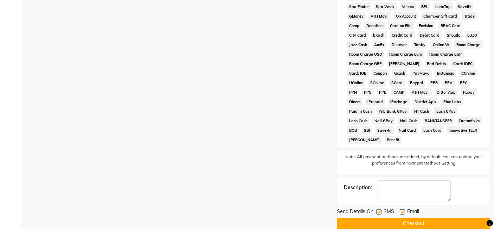
click at [378, 209] on label at bounding box center [378, 211] width 5 height 5
click at [378, 210] on input "checkbox" at bounding box center [378, 212] width 5 height 5
click at [405, 209] on label at bounding box center [402, 211] width 5 height 5
click at [404, 210] on input "checkbox" at bounding box center [402, 212] width 5 height 5
click at [406, 218] on button "Checkout" at bounding box center [414, 223] width 154 height 11
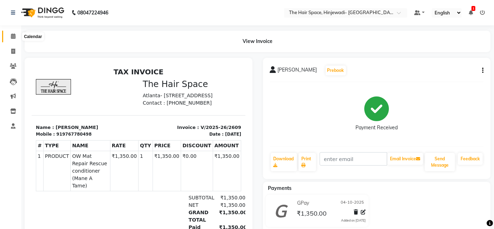
click at [13, 34] on icon at bounding box center [13, 35] width 5 height 5
